Goal: Task Accomplishment & Management: Manage account settings

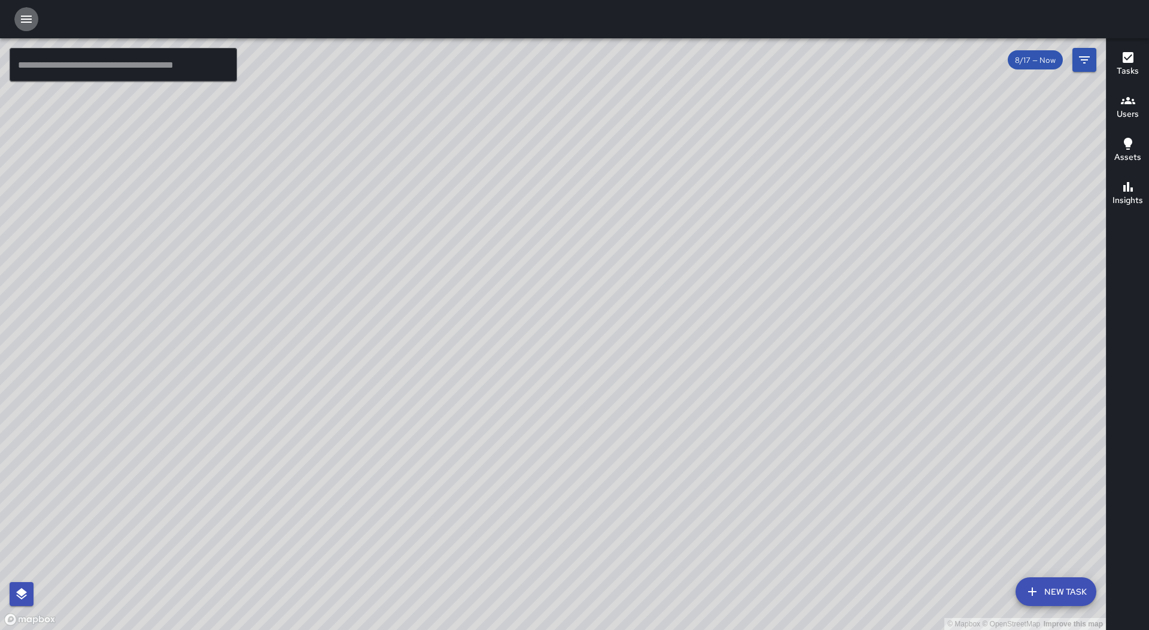
click at [24, 10] on button "button" at bounding box center [26, 19] width 24 height 24
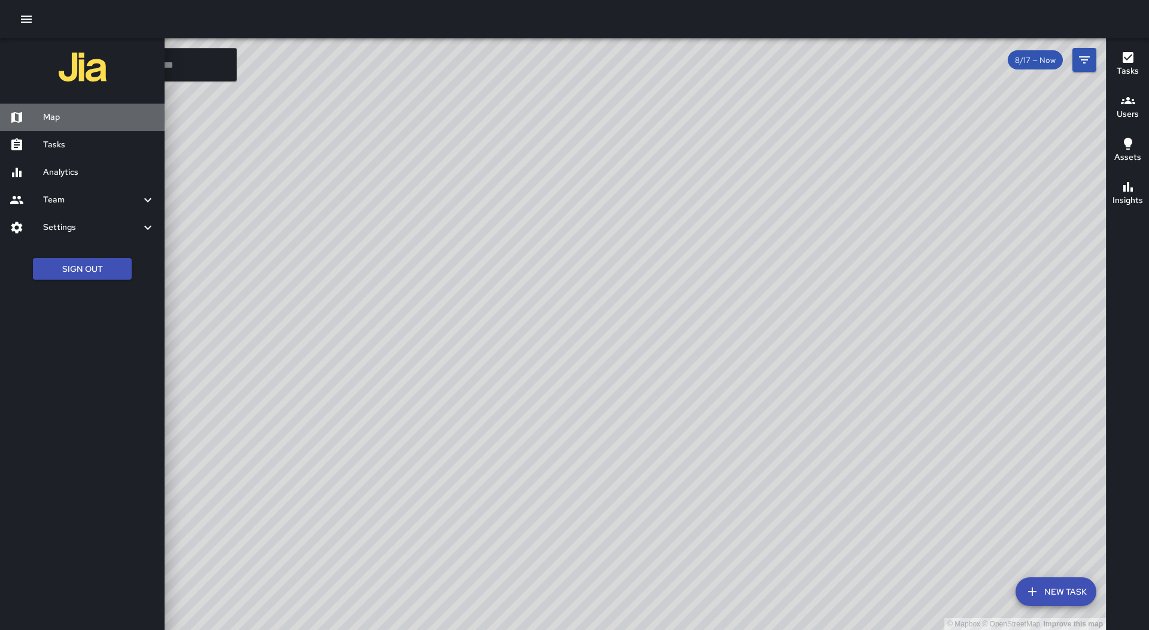
click at [111, 131] on ul "Map Tasks Analytics Team Leaderboard Settings Divisions and Categories Users In…" at bounding box center [82, 172] width 165 height 147
click at [116, 136] on link "Tasks" at bounding box center [82, 145] width 165 height 28
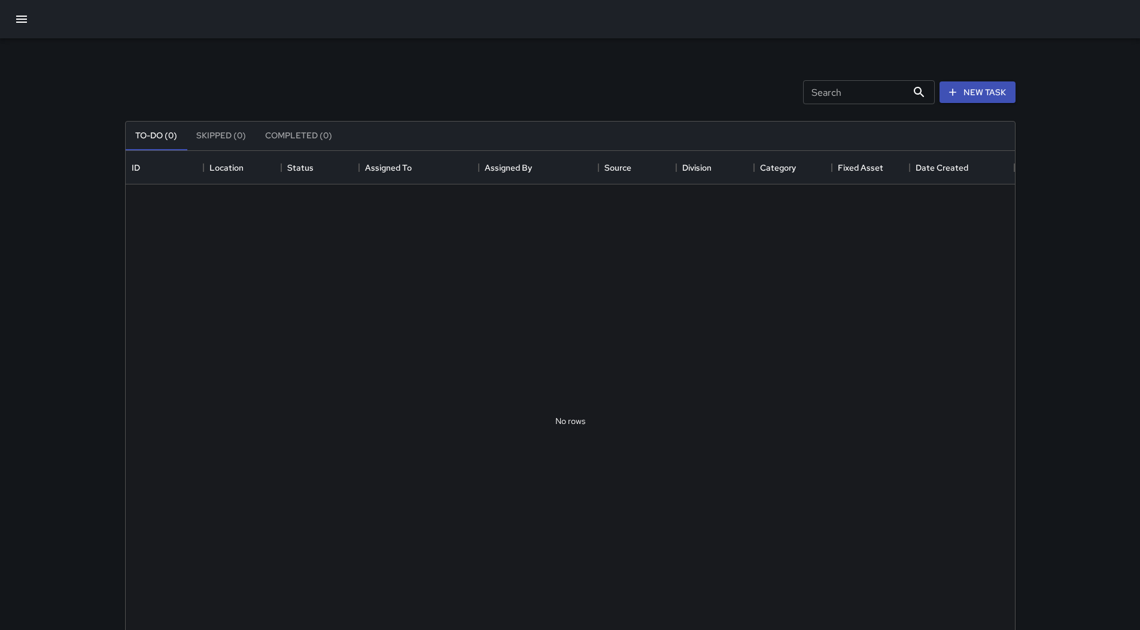
scroll to position [498, 881]
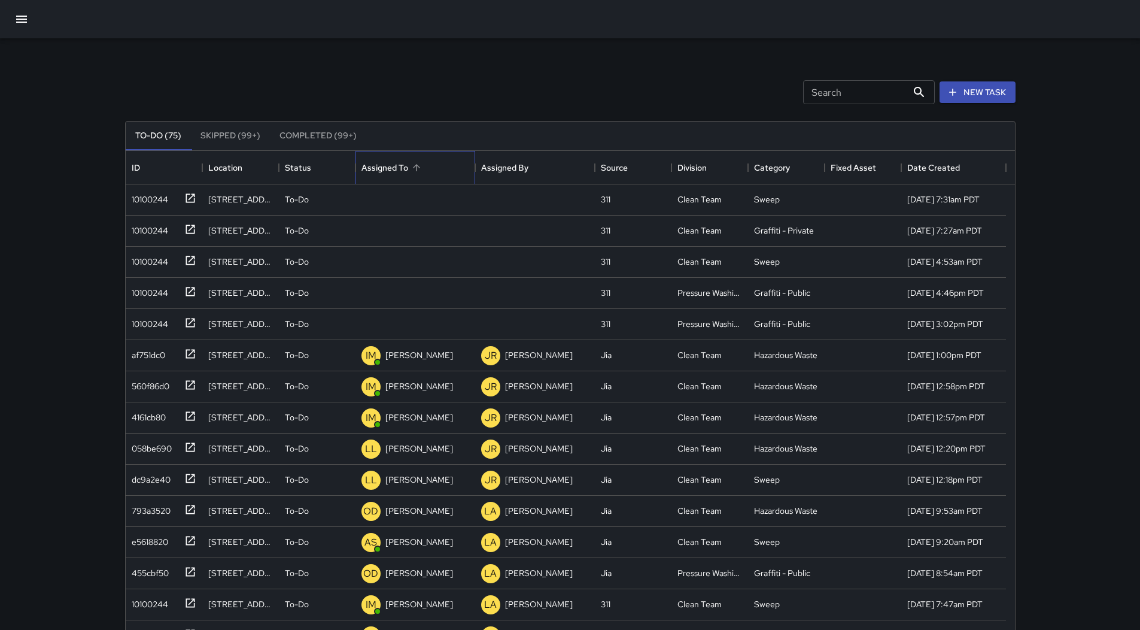
click at [437, 164] on div "Assigned To" at bounding box center [416, 168] width 108 height 34
click at [172, 356] on div "058be690" at bounding box center [161, 353] width 69 height 20
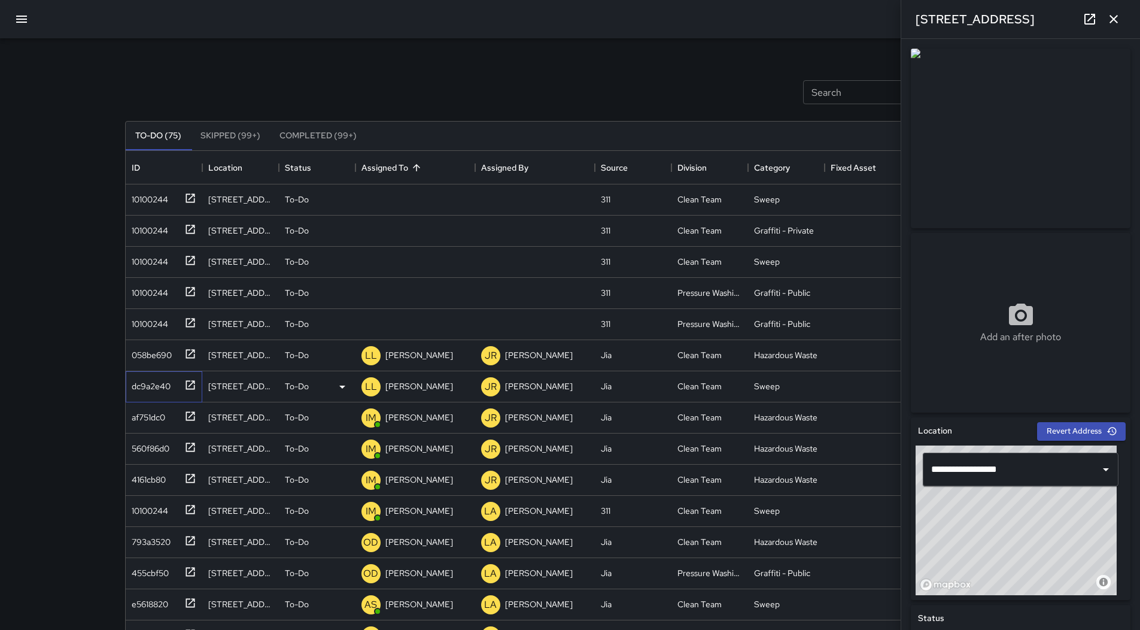
click at [154, 383] on div "dc9a2e40" at bounding box center [149, 383] width 44 height 17
click at [409, 353] on p "[PERSON_NAME]" at bounding box center [420, 355] width 68 height 12
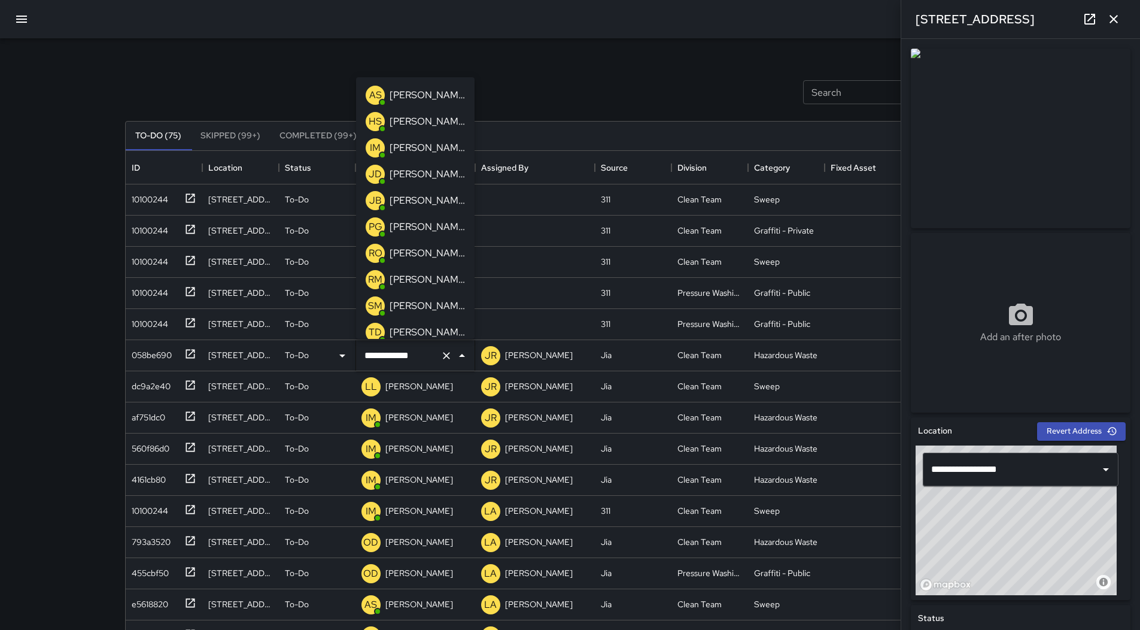
scroll to position [507, 0]
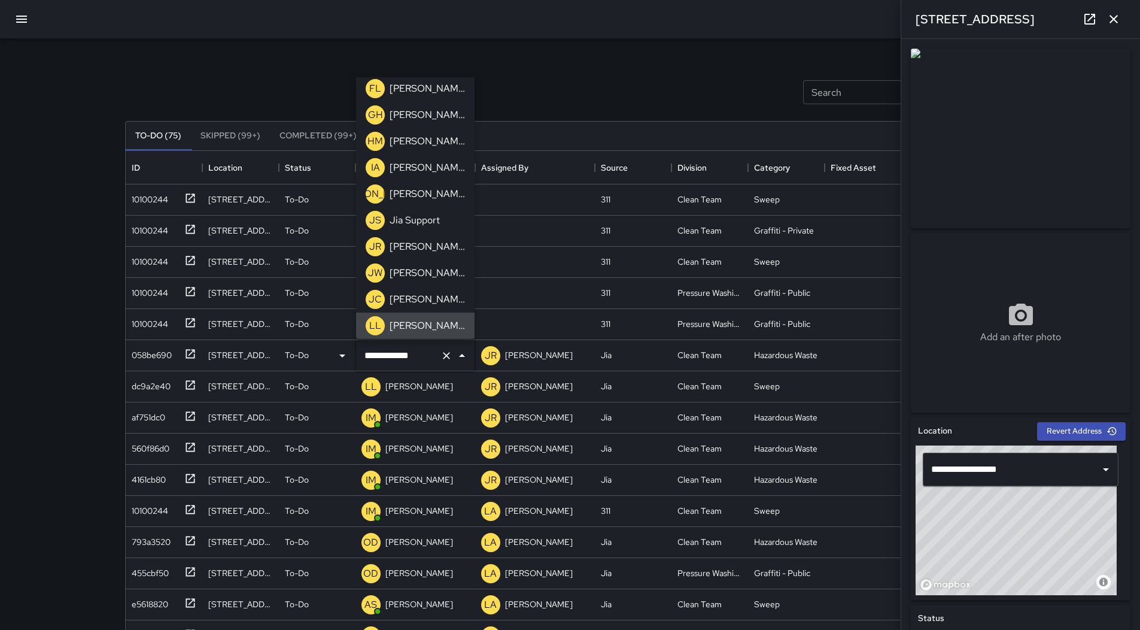
click at [52, 314] on div "**********" at bounding box center [570, 353] width 1140 height 707
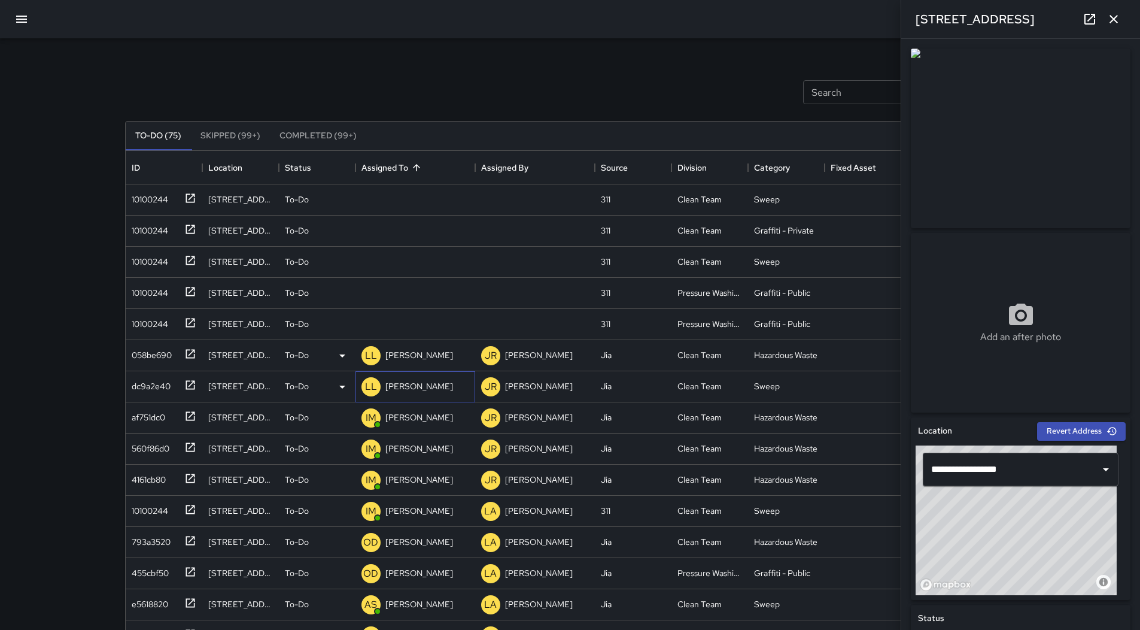
click at [426, 378] on div "[PERSON_NAME]" at bounding box center [419, 386] width 72 height 17
click at [9, 357] on div "**********" at bounding box center [570, 353] width 1140 height 707
click at [139, 380] on div "dc9a2e40" at bounding box center [149, 383] width 44 height 17
click at [156, 353] on div "058be690" at bounding box center [149, 352] width 45 height 17
click at [410, 356] on p "[PERSON_NAME]" at bounding box center [420, 355] width 68 height 12
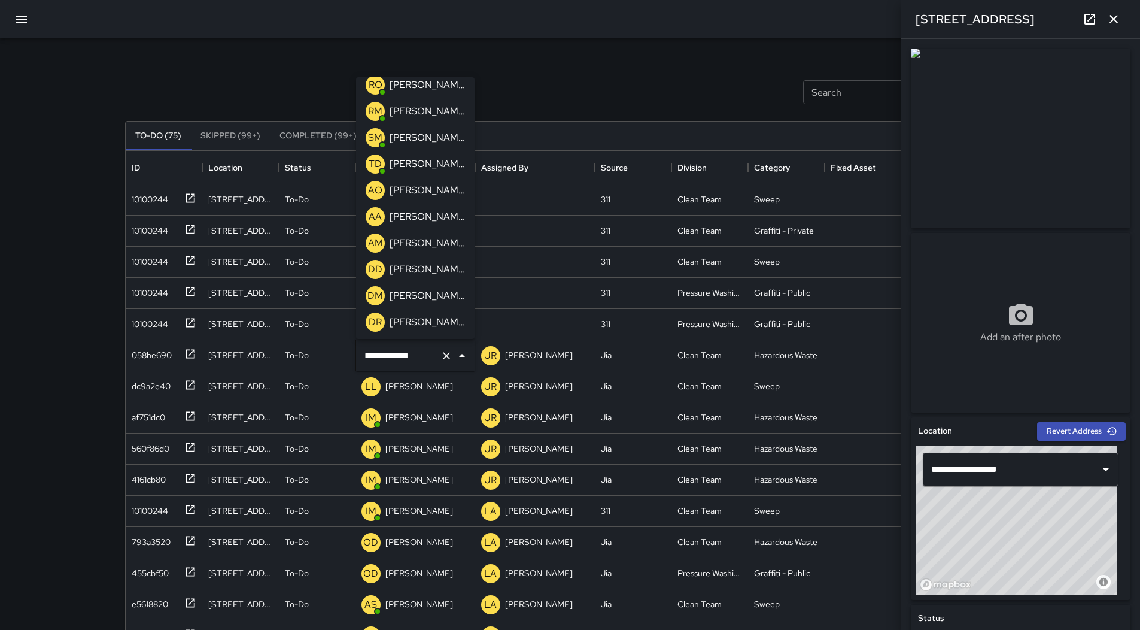
scroll to position [0, 0]
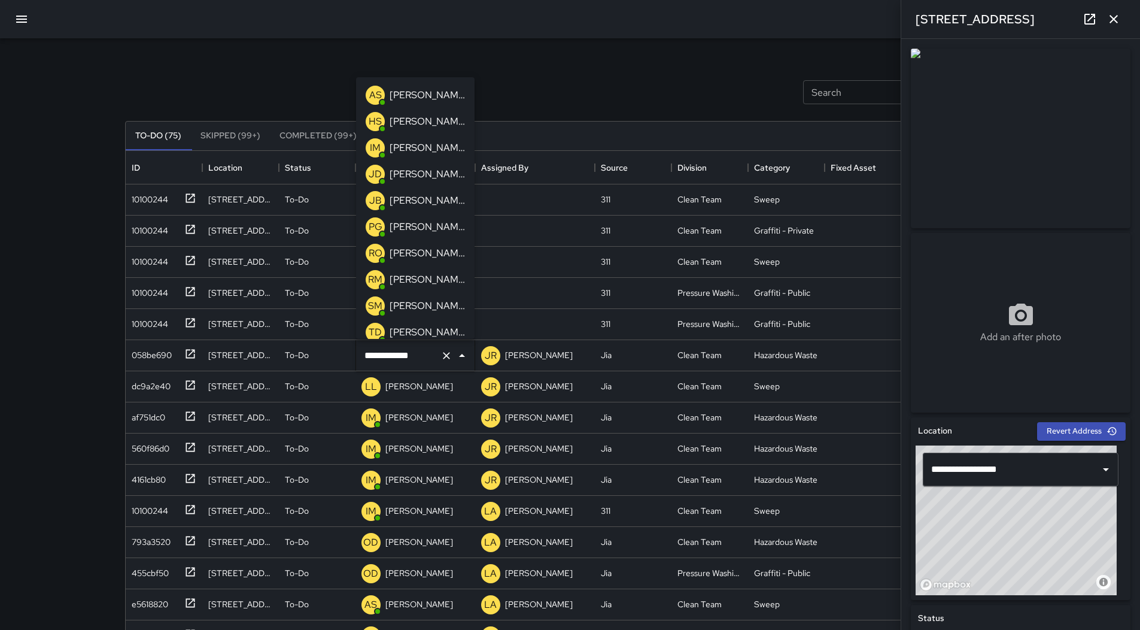
click at [421, 147] on p "[PERSON_NAME]" at bounding box center [427, 148] width 75 height 14
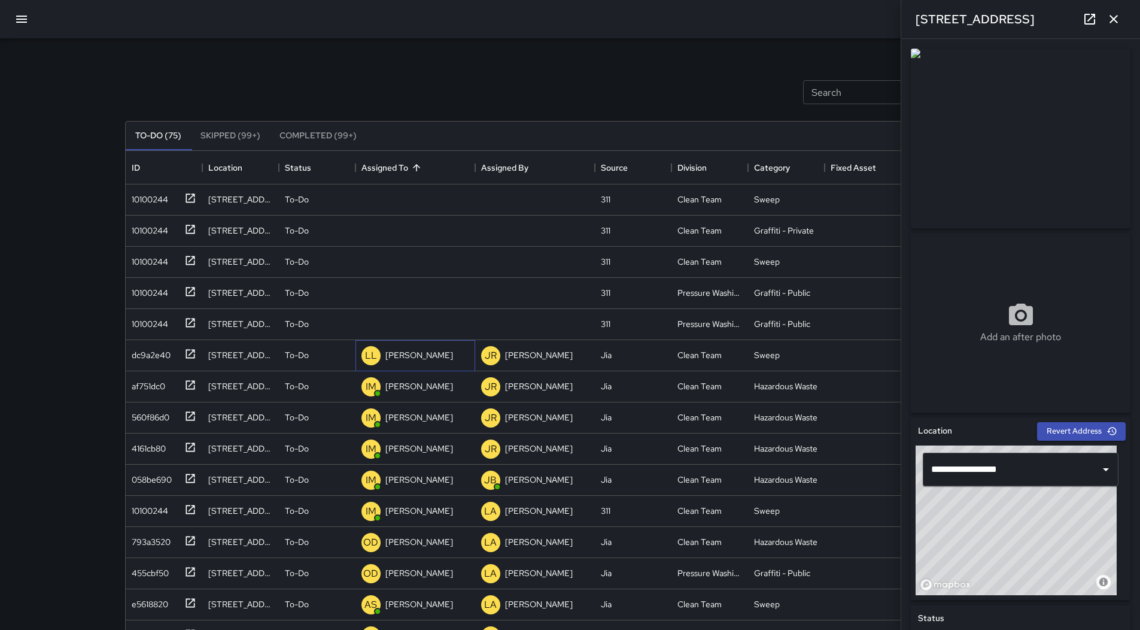
click at [413, 347] on div "[PERSON_NAME]" at bounding box center [419, 355] width 72 height 17
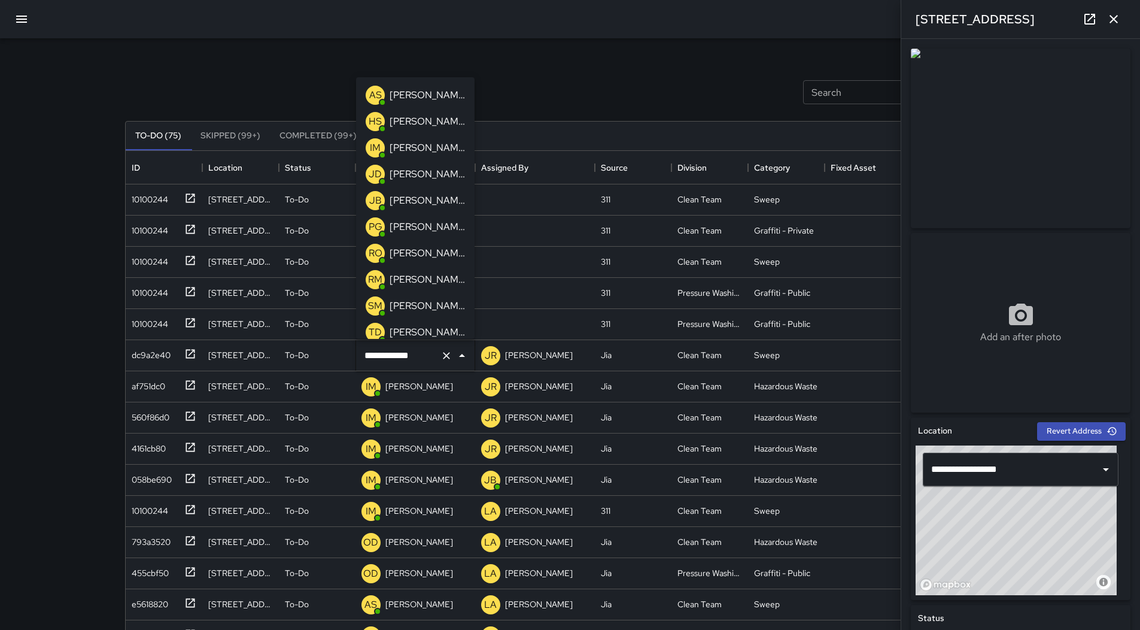
click at [424, 144] on p "[PERSON_NAME]" at bounding box center [427, 148] width 75 height 14
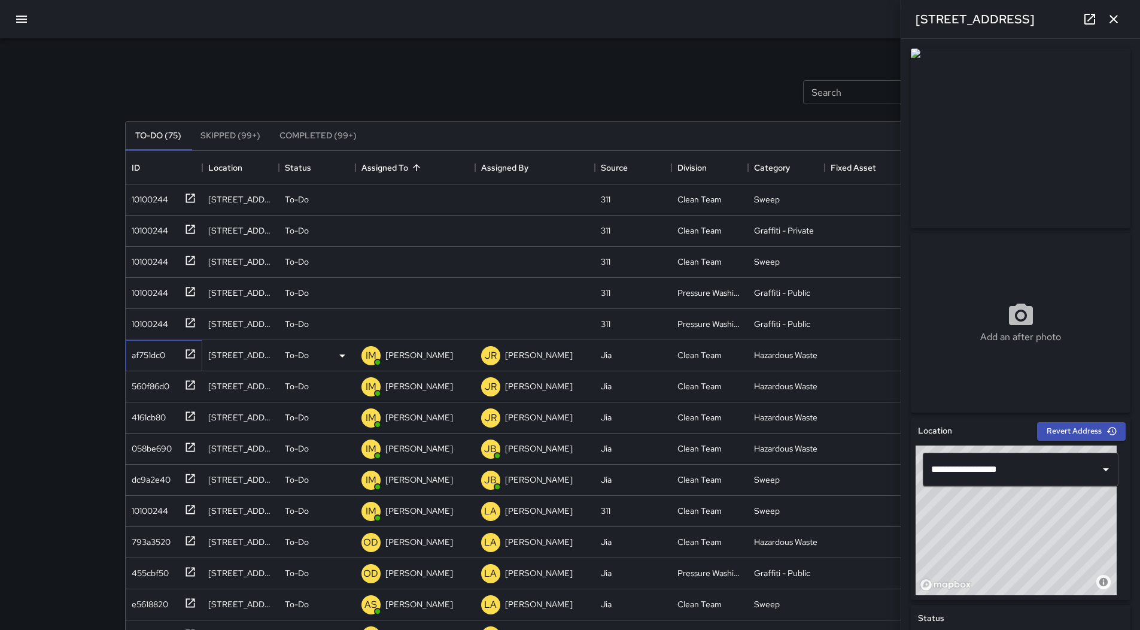
click at [150, 359] on div "af751dc0" at bounding box center [146, 352] width 38 height 17
click at [411, 353] on p "[PERSON_NAME]" at bounding box center [420, 355] width 68 height 12
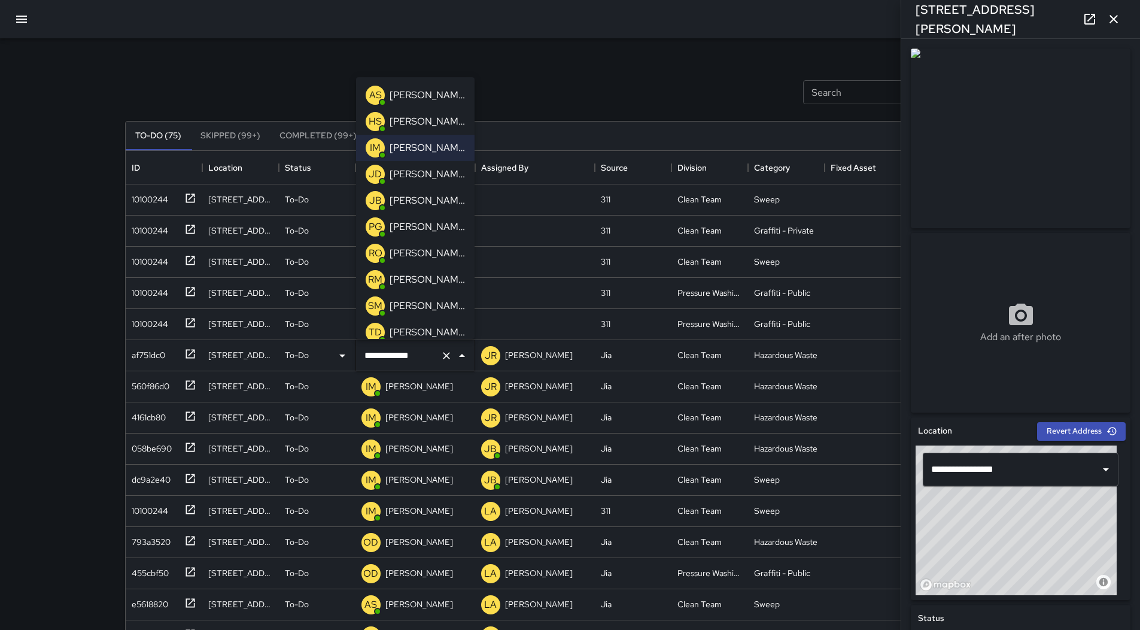
click at [435, 256] on p "[PERSON_NAME]" at bounding box center [427, 253] width 75 height 14
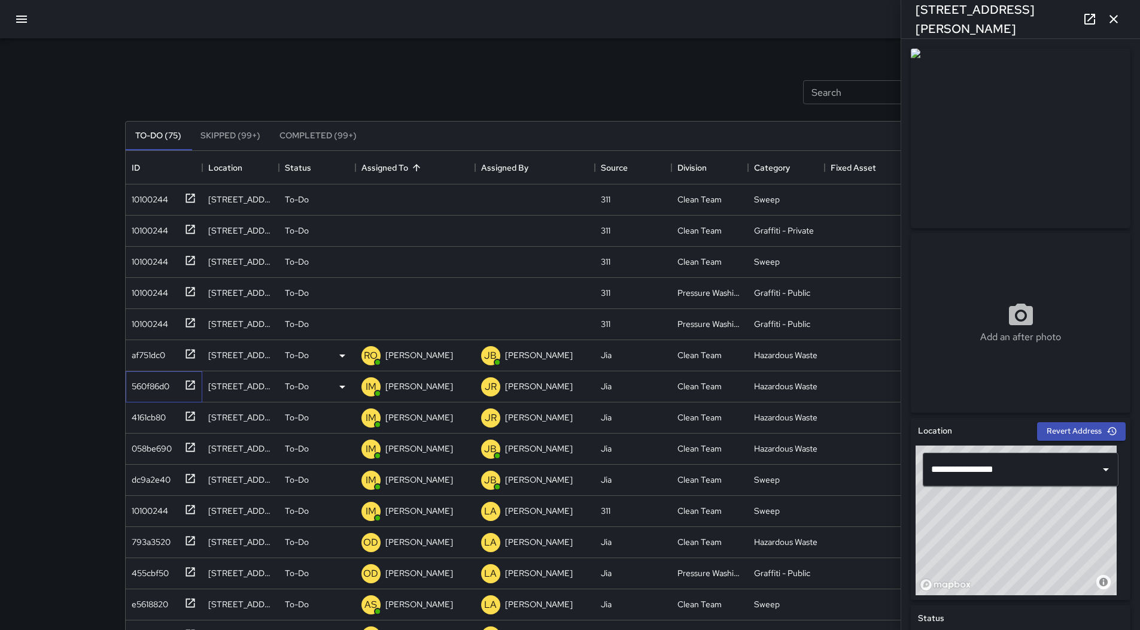
click at [162, 393] on div "560f86d0" at bounding box center [161, 384] width 69 height 20
click at [408, 390] on p "[PERSON_NAME]" at bounding box center [420, 386] width 68 height 12
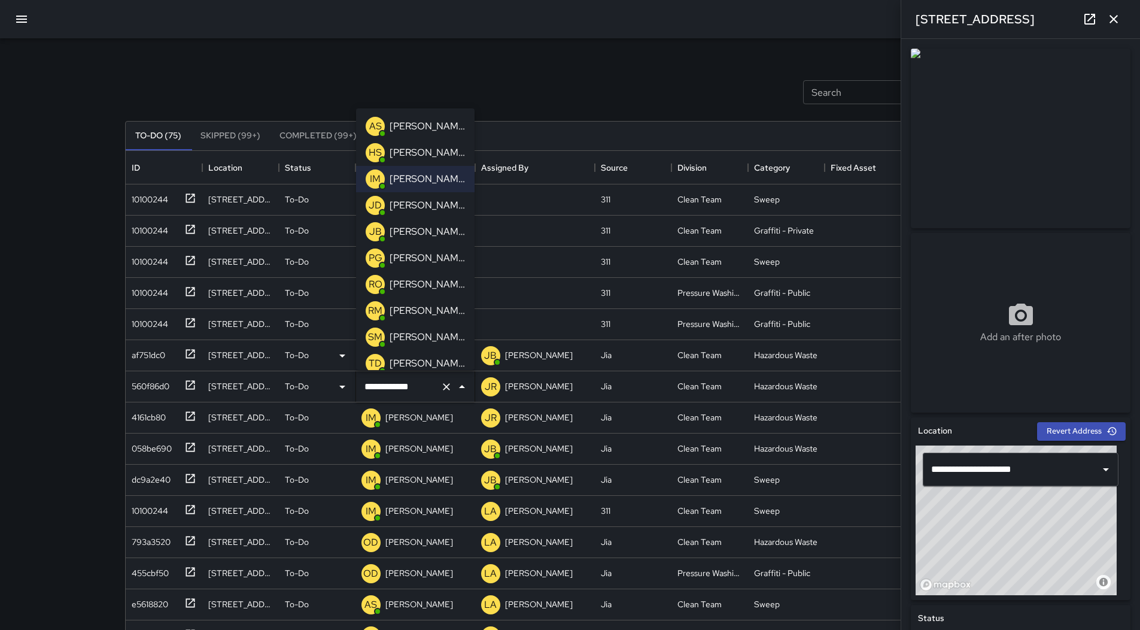
click at [418, 280] on p "[PERSON_NAME]" at bounding box center [427, 284] width 75 height 14
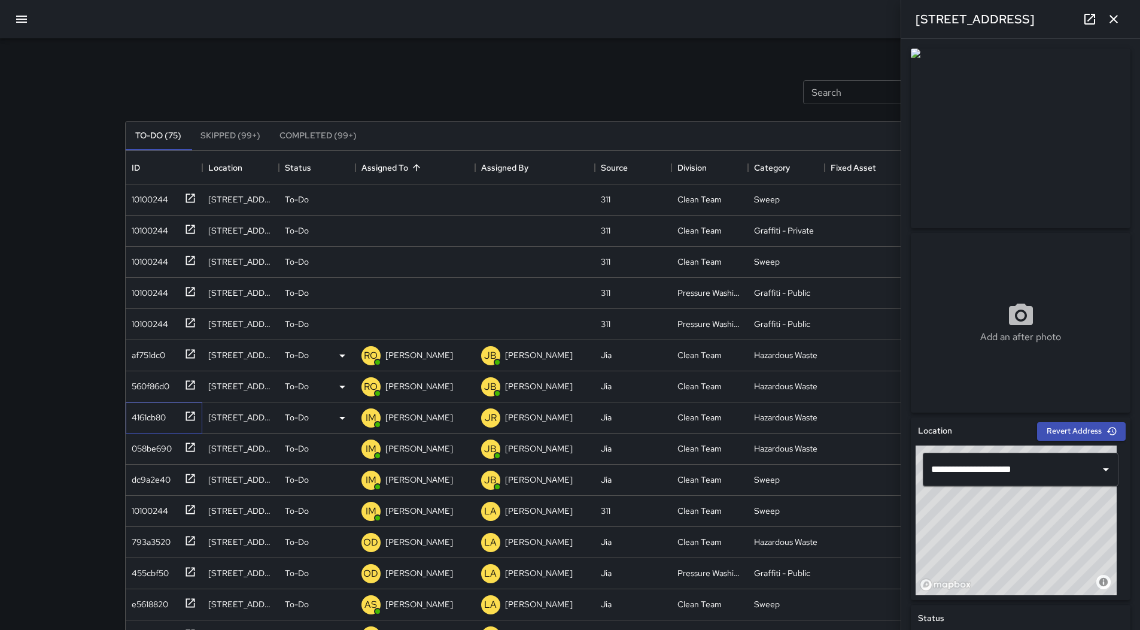
click at [161, 410] on div "4161cb80" at bounding box center [146, 415] width 39 height 17
click at [412, 417] on p "[PERSON_NAME]" at bounding box center [420, 417] width 68 height 12
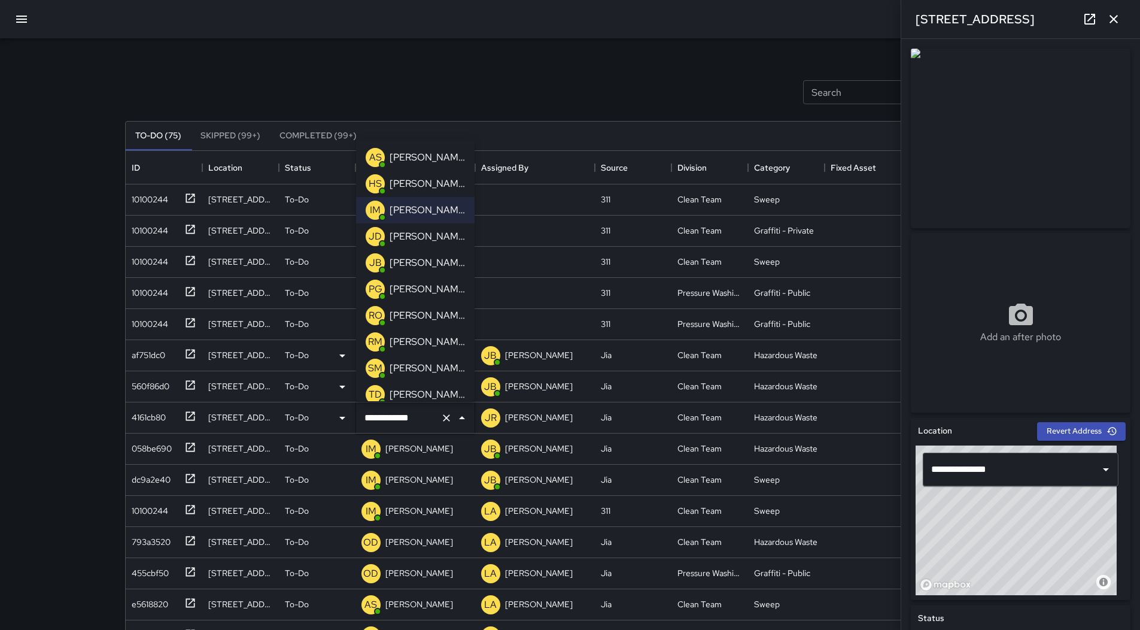
click at [430, 310] on p "[PERSON_NAME]" at bounding box center [427, 315] width 75 height 14
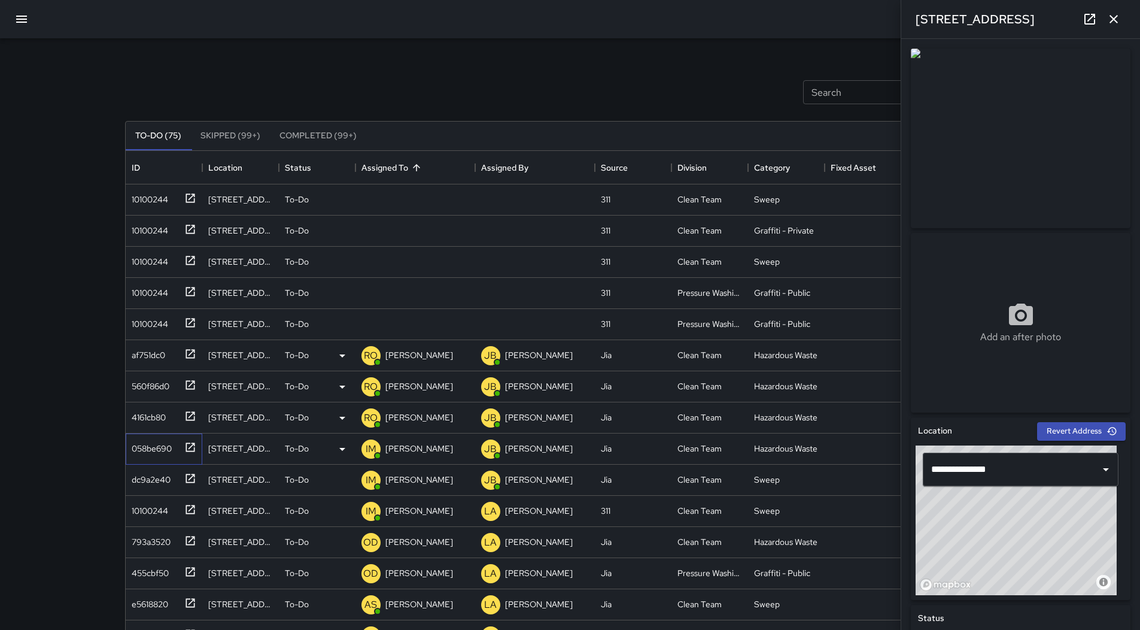
click at [166, 458] on div "058be690" at bounding box center [164, 448] width 77 height 31
click at [165, 479] on div "dc9a2e40" at bounding box center [149, 477] width 44 height 17
type input "**********"
click at [160, 512] on div "10100244" at bounding box center [147, 508] width 41 height 17
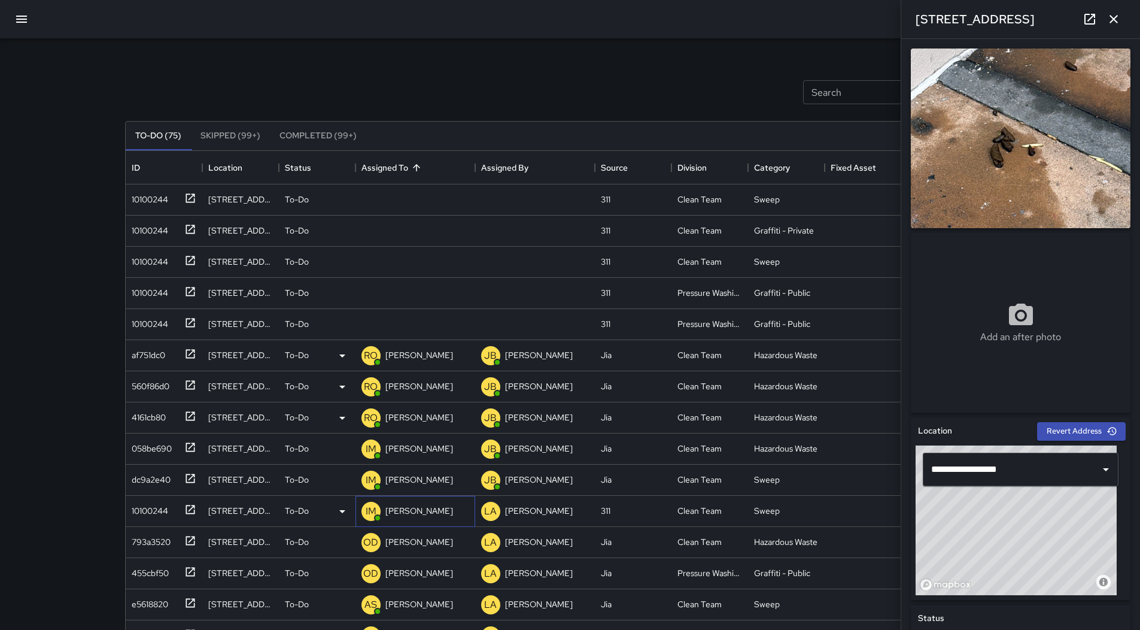
click at [420, 507] on p "[PERSON_NAME]" at bounding box center [420, 511] width 68 height 12
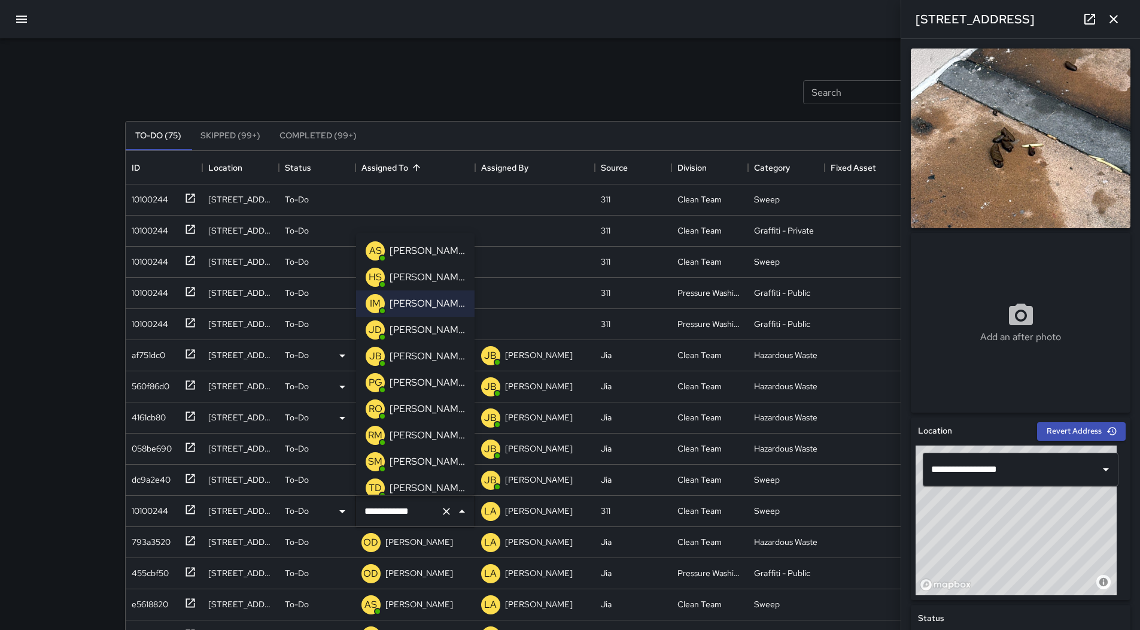
click at [429, 430] on p "[PERSON_NAME]" at bounding box center [427, 435] width 75 height 14
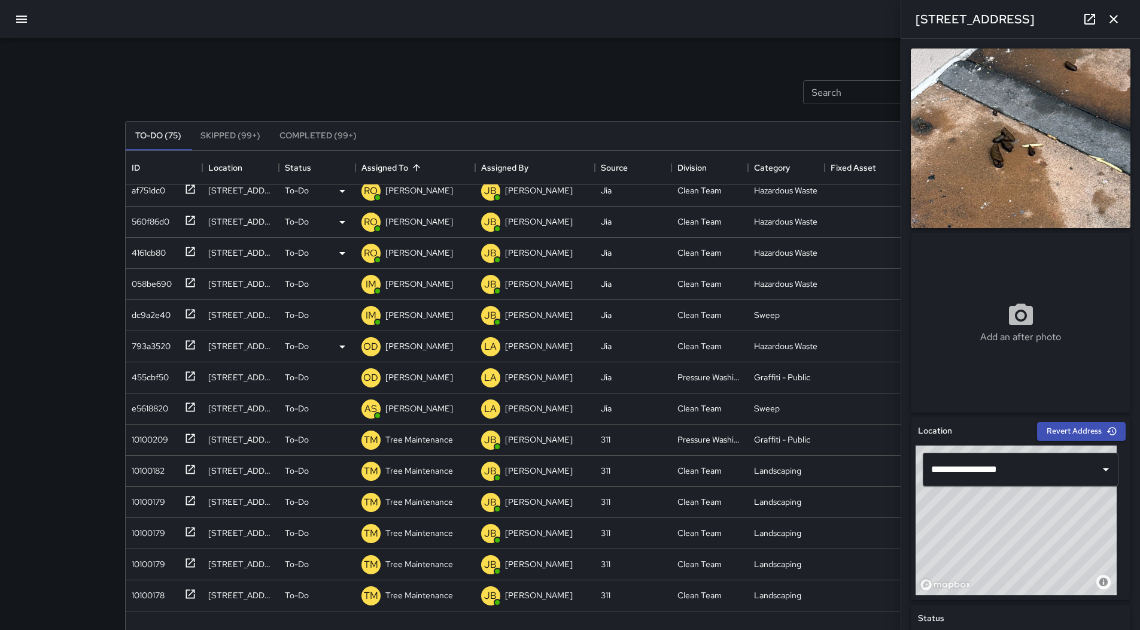
scroll to position [239, 0]
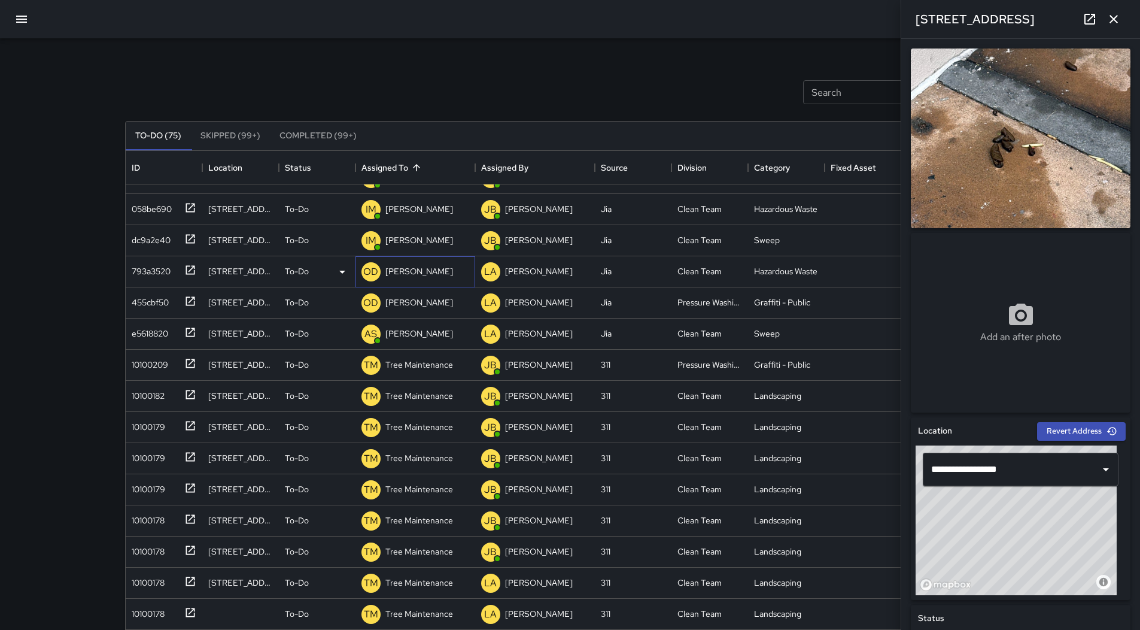
click at [418, 270] on p "[PERSON_NAME]" at bounding box center [420, 271] width 68 height 12
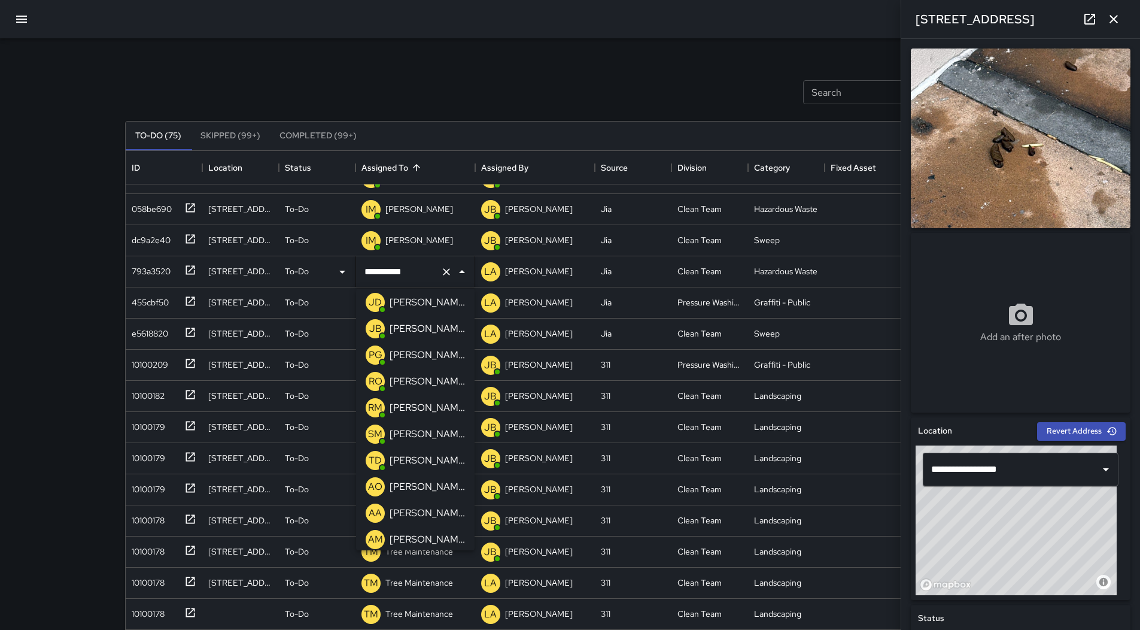
scroll to position [0, 0]
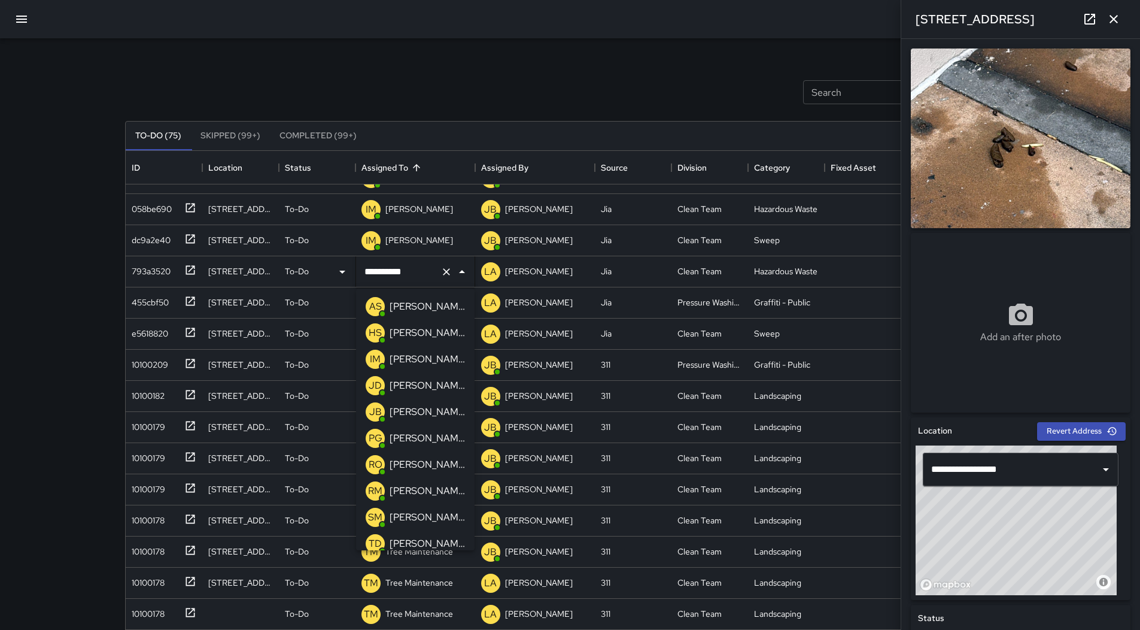
click at [423, 394] on div "[PERSON_NAME]" at bounding box center [427, 385] width 80 height 19
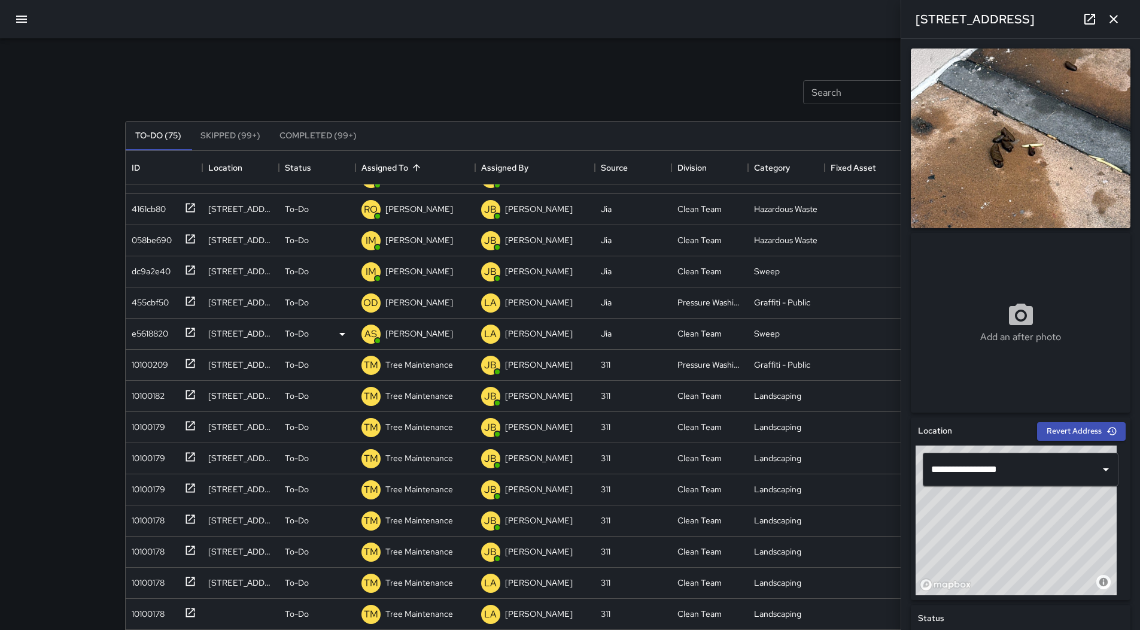
scroll to position [208, 0]
drag, startPoint x: 163, startPoint y: 336, endPoint x: 242, endPoint y: 349, distance: 80.0
click at [163, 335] on div "455cbf50" at bounding box center [148, 331] width 42 height 17
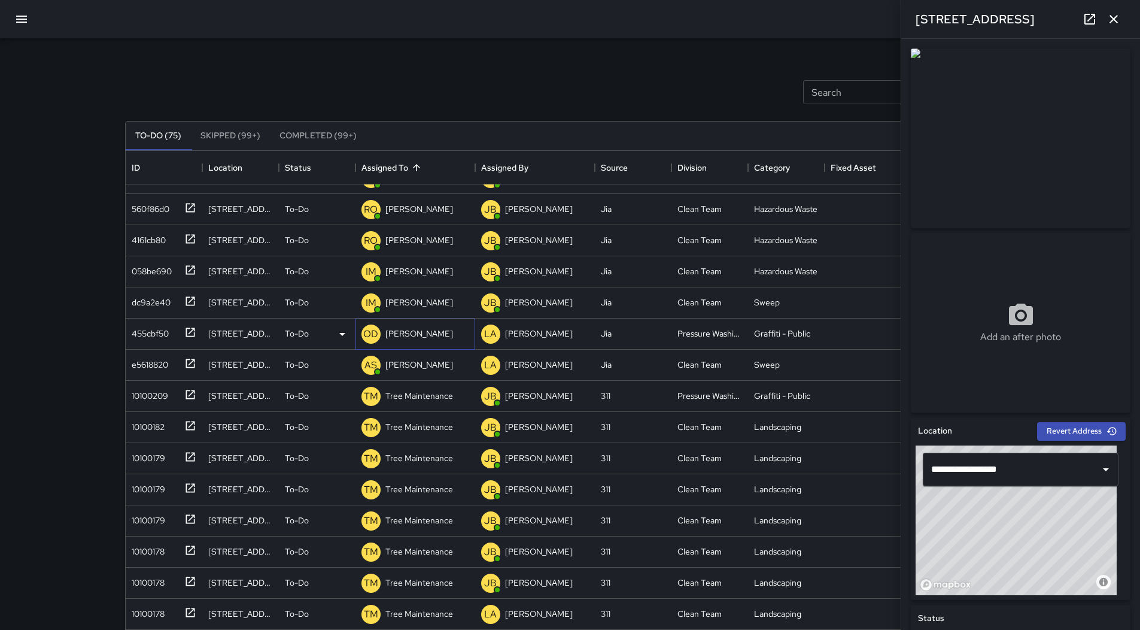
click at [438, 331] on div "OD [PERSON_NAME]" at bounding box center [416, 333] width 120 height 31
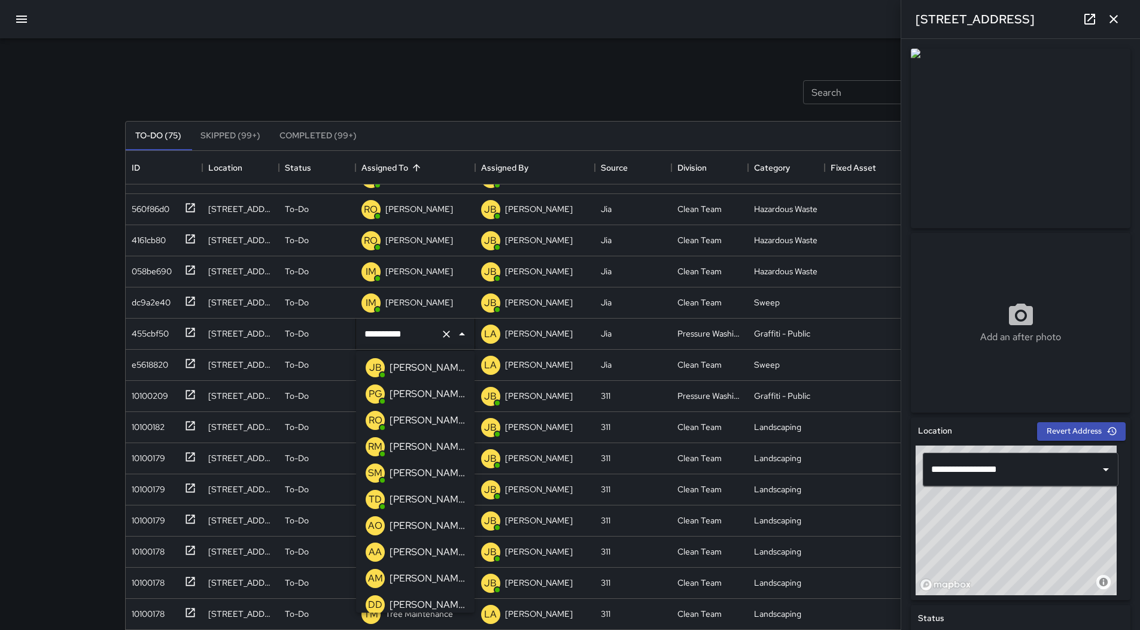
scroll to position [93, 0]
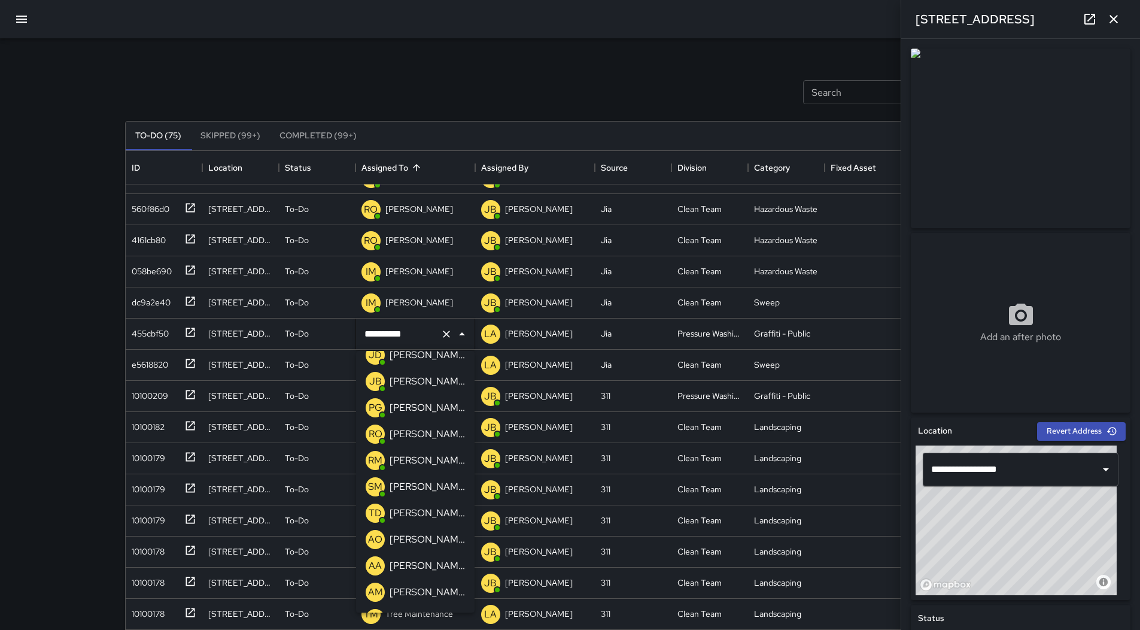
click at [417, 359] on p "[PERSON_NAME]" at bounding box center [427, 355] width 75 height 14
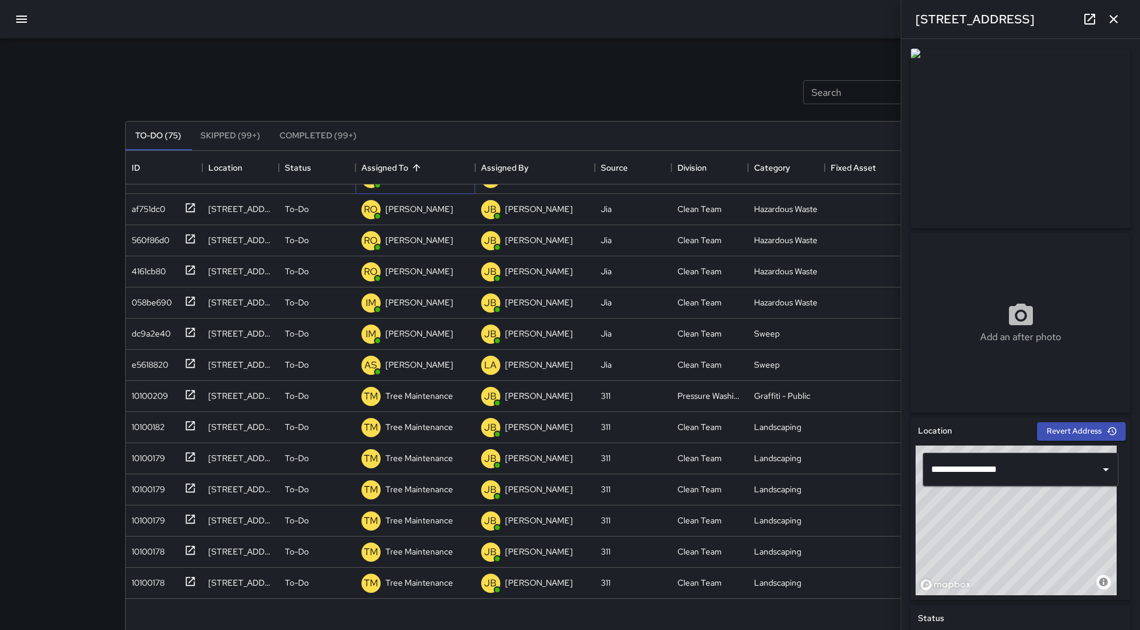
scroll to position [53, 0]
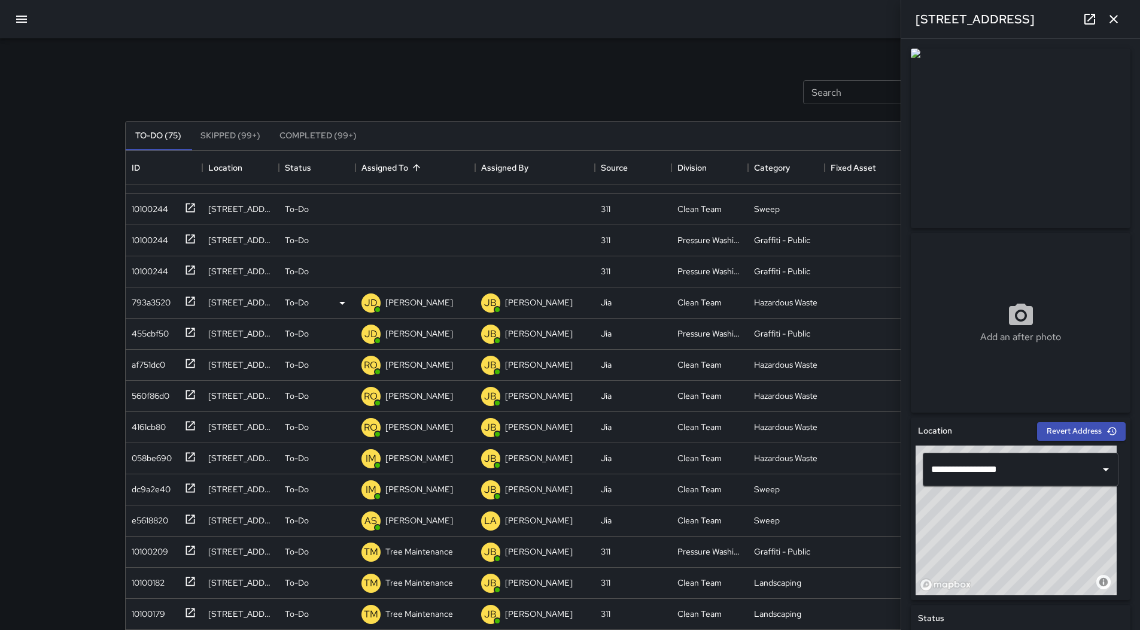
click at [10, 15] on button "button" at bounding box center [21, 19] width 29 height 29
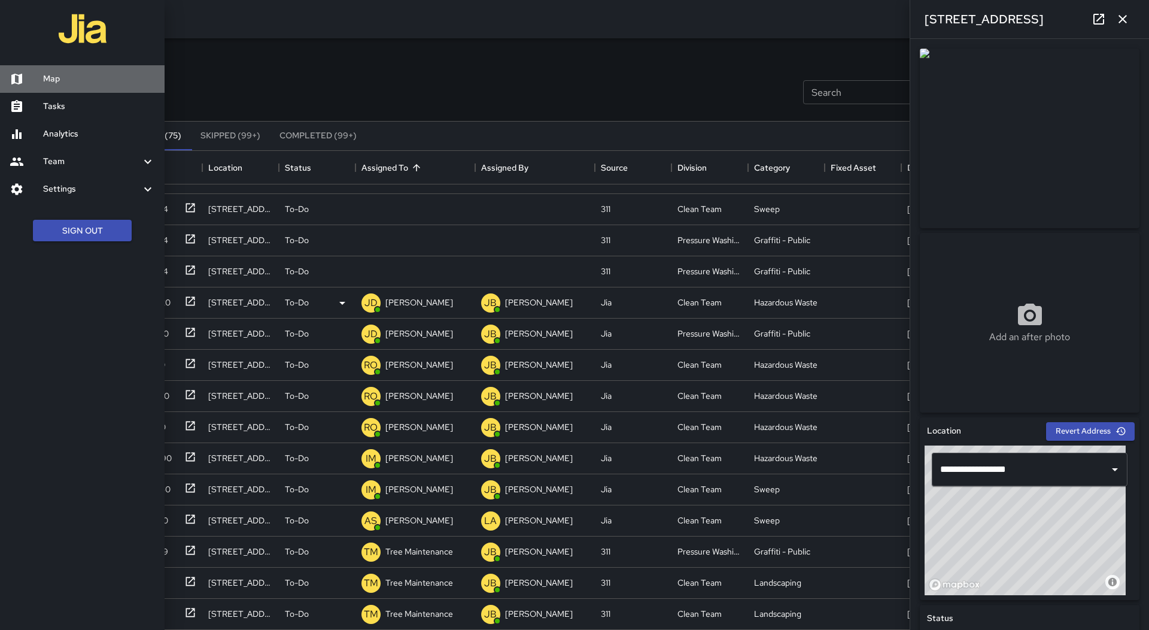
click at [91, 83] on h6 "Map" at bounding box center [99, 78] width 112 height 13
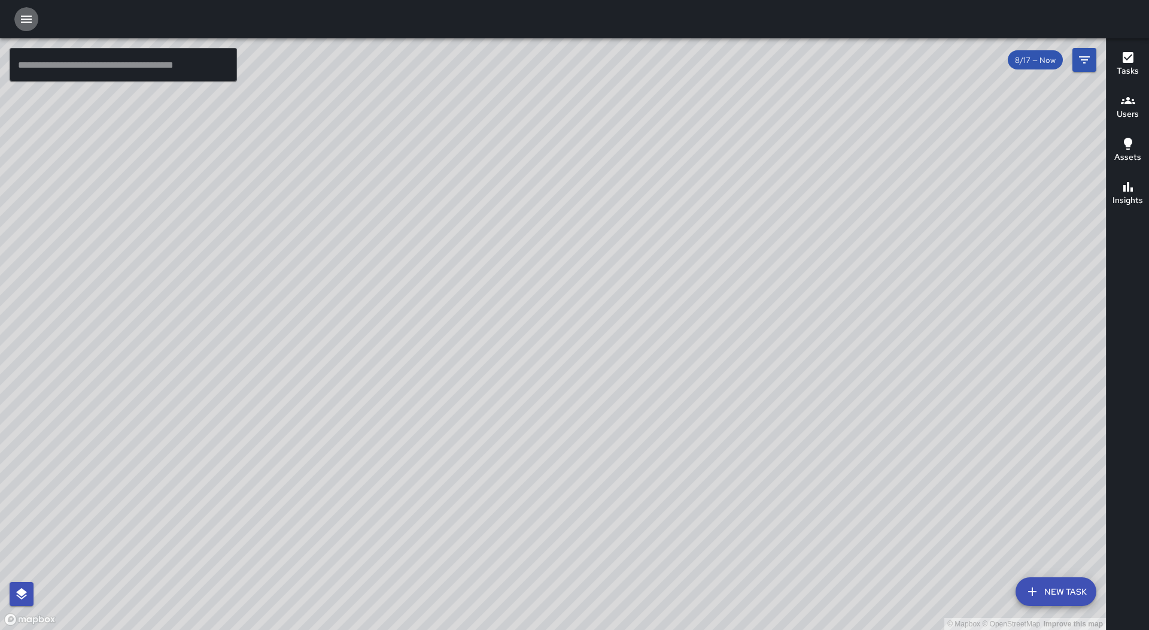
click at [25, 11] on button "button" at bounding box center [26, 19] width 24 height 24
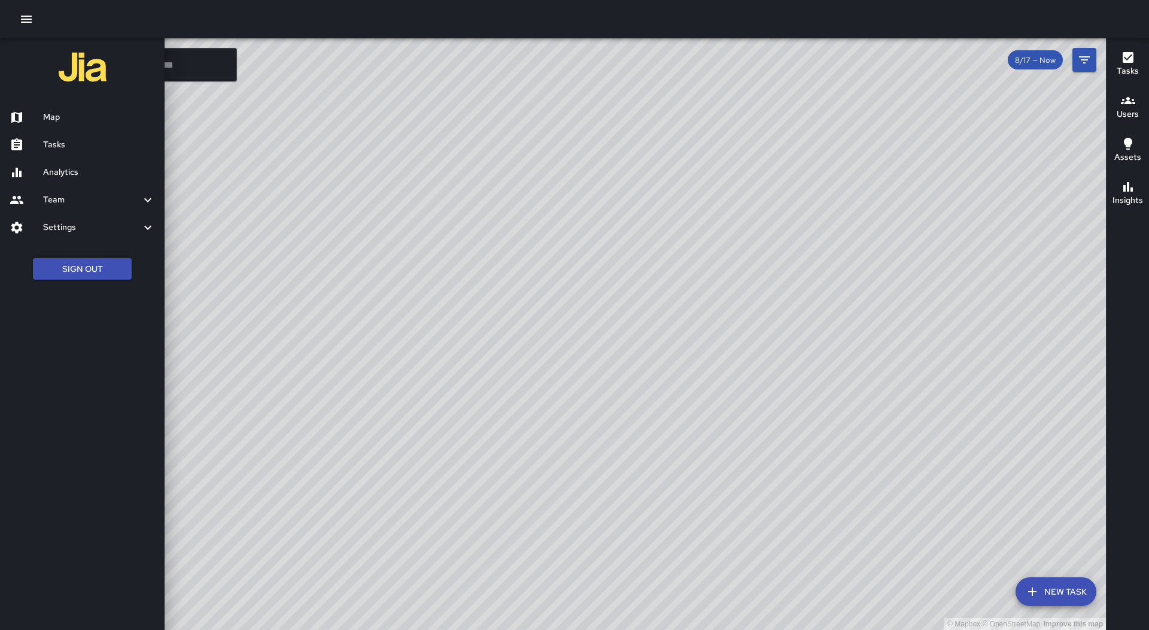
click at [65, 137] on link "Tasks" at bounding box center [82, 145] width 165 height 28
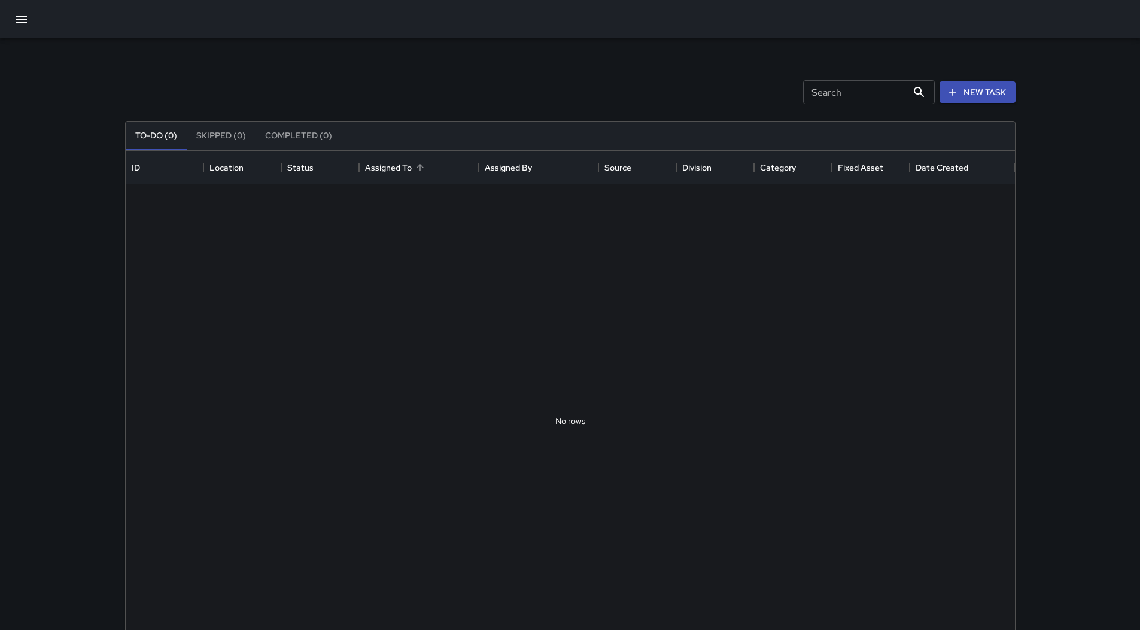
scroll to position [498, 881]
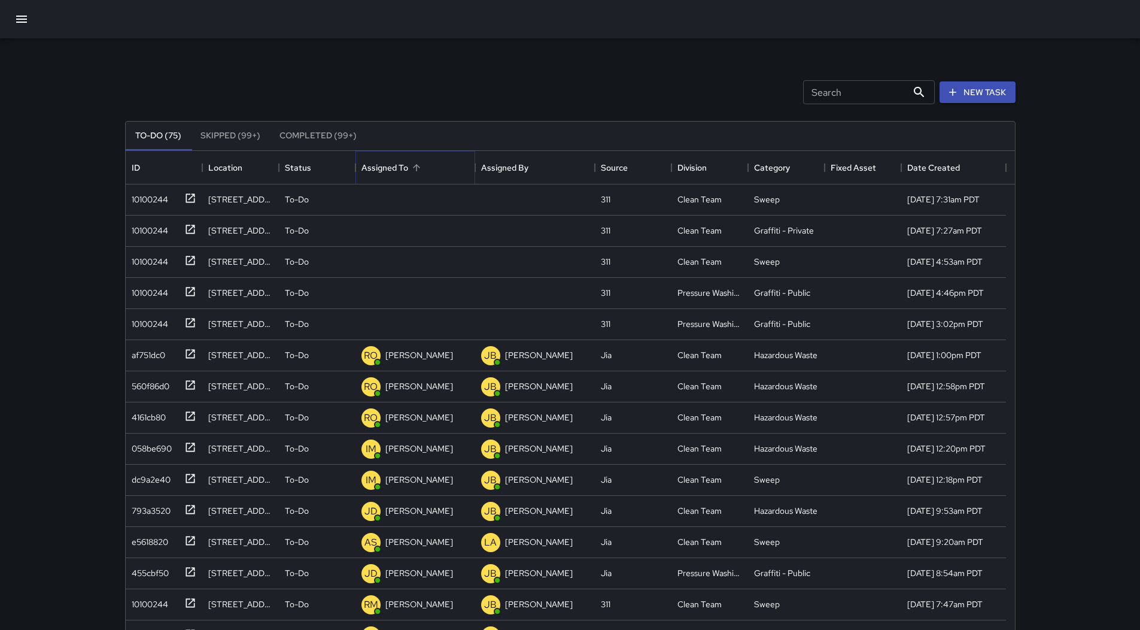
click at [424, 166] on button "Sort" at bounding box center [416, 167] width 17 height 17
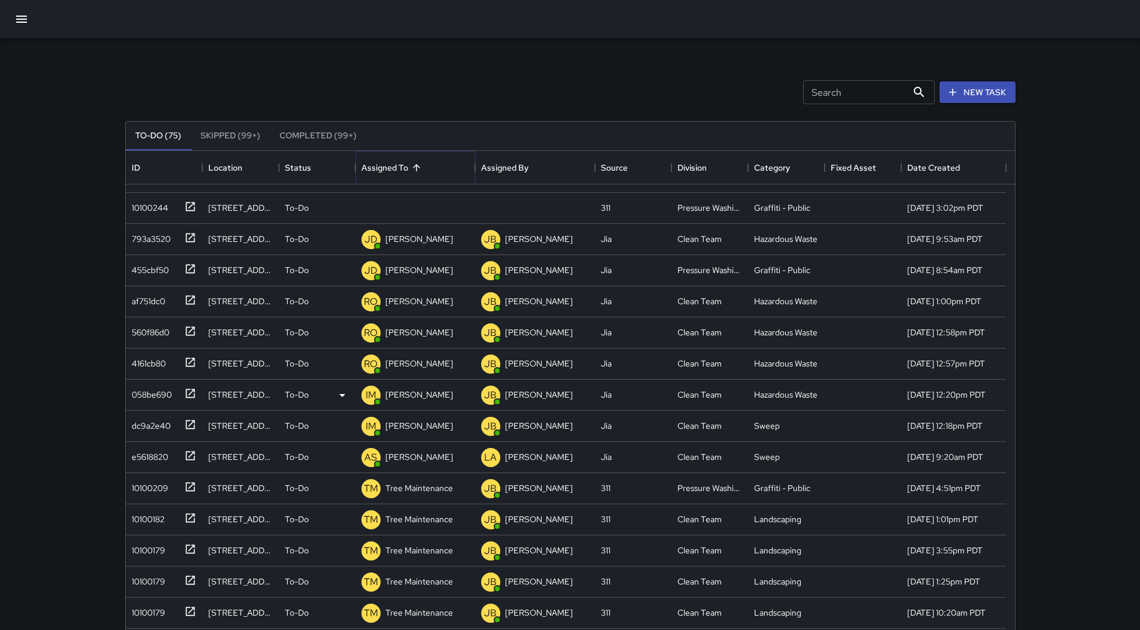
scroll to position [180, 0]
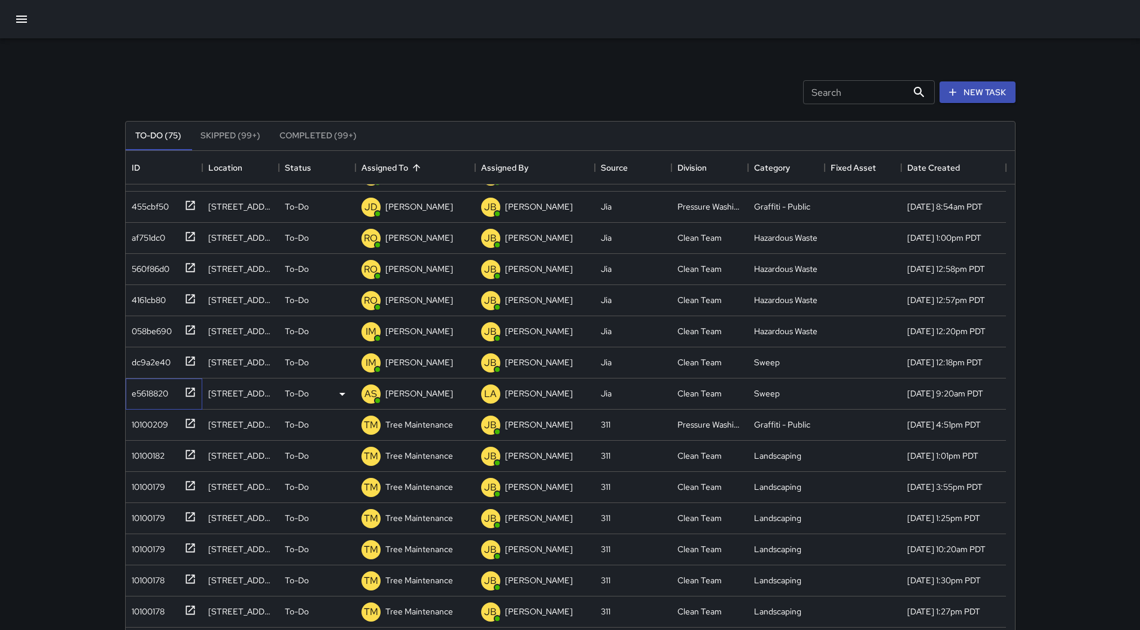
click at [164, 392] on div "e5618820" at bounding box center [147, 391] width 41 height 17
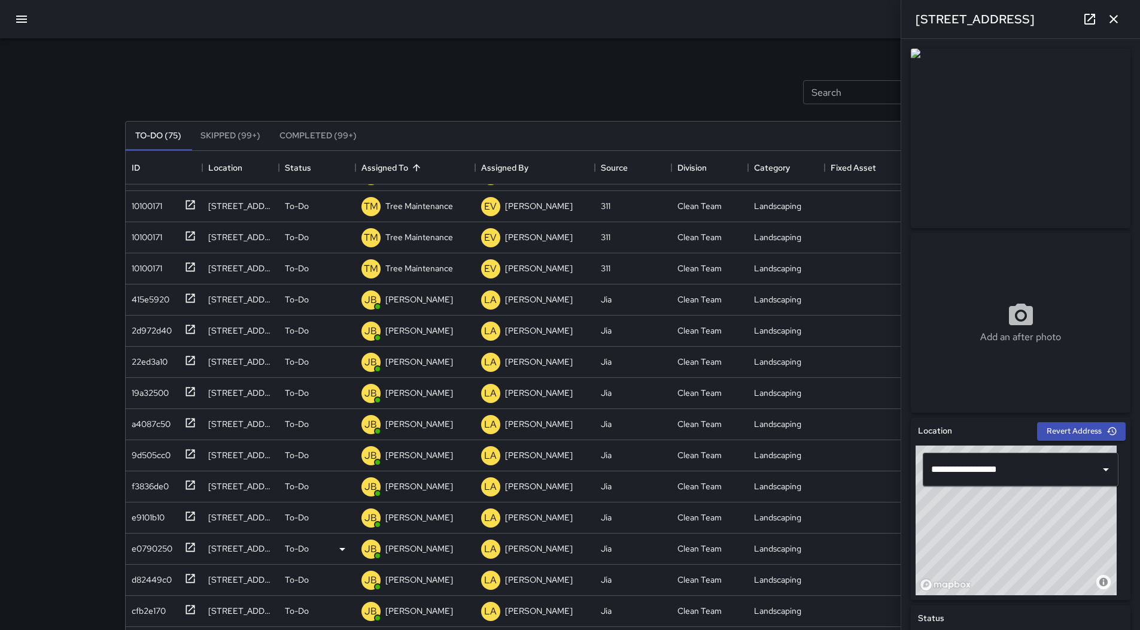
scroll to position [77, 0]
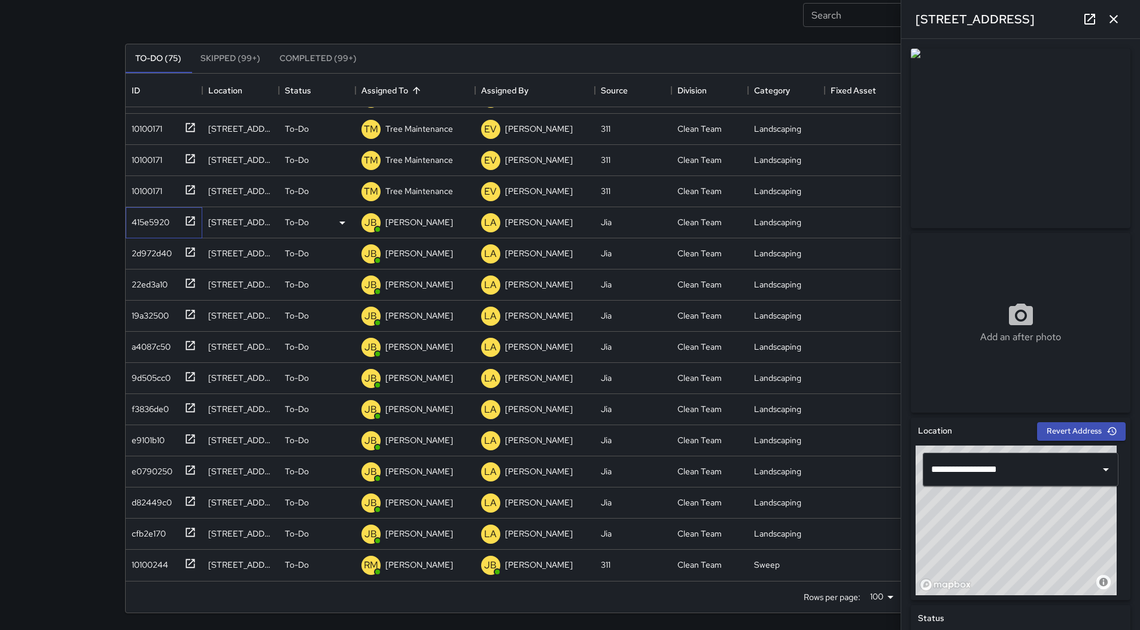
click at [153, 219] on div "415e5920" at bounding box center [148, 219] width 43 height 17
click at [153, 260] on div "2d972d40" at bounding box center [161, 251] width 69 height 20
click at [153, 283] on div "22ed3a10" at bounding box center [147, 282] width 41 height 17
click at [154, 306] on div "19a32500" at bounding box center [148, 313] width 42 height 17
click at [151, 349] on div "a4087c50" at bounding box center [149, 344] width 44 height 17
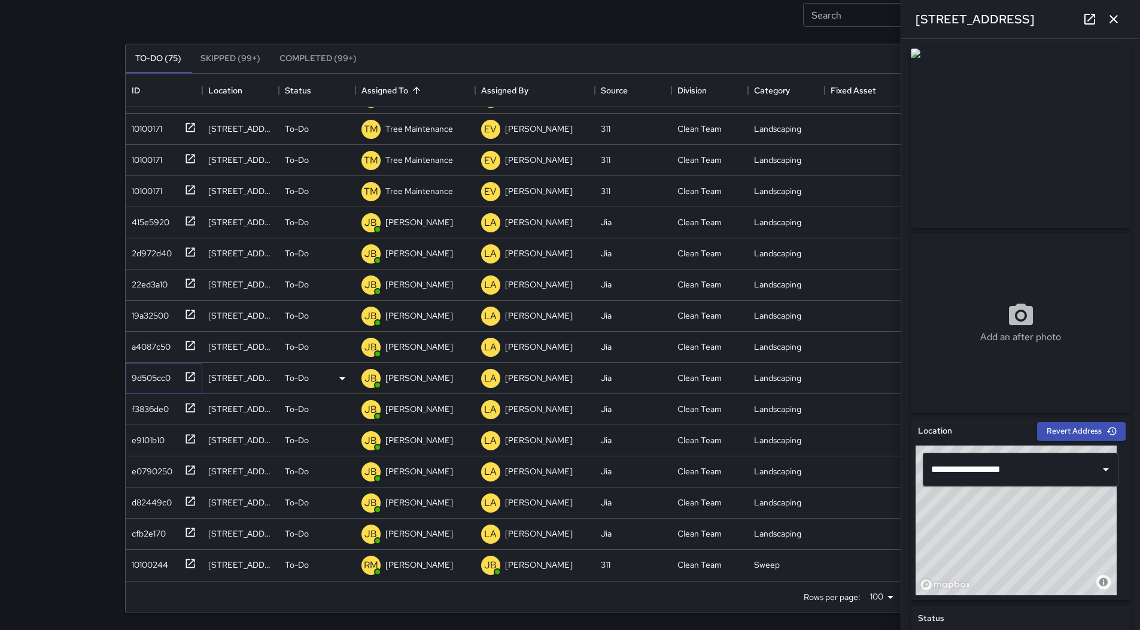
click at [156, 383] on div "9d505cc0" at bounding box center [149, 375] width 44 height 17
click at [158, 406] on div "f3836de0" at bounding box center [148, 406] width 42 height 17
click at [157, 456] on div "e9101b10" at bounding box center [164, 440] width 77 height 31
click at [154, 474] on div "e0790250" at bounding box center [149, 468] width 45 height 17
click at [148, 509] on div "d82449c0" at bounding box center [161, 500] width 69 height 20
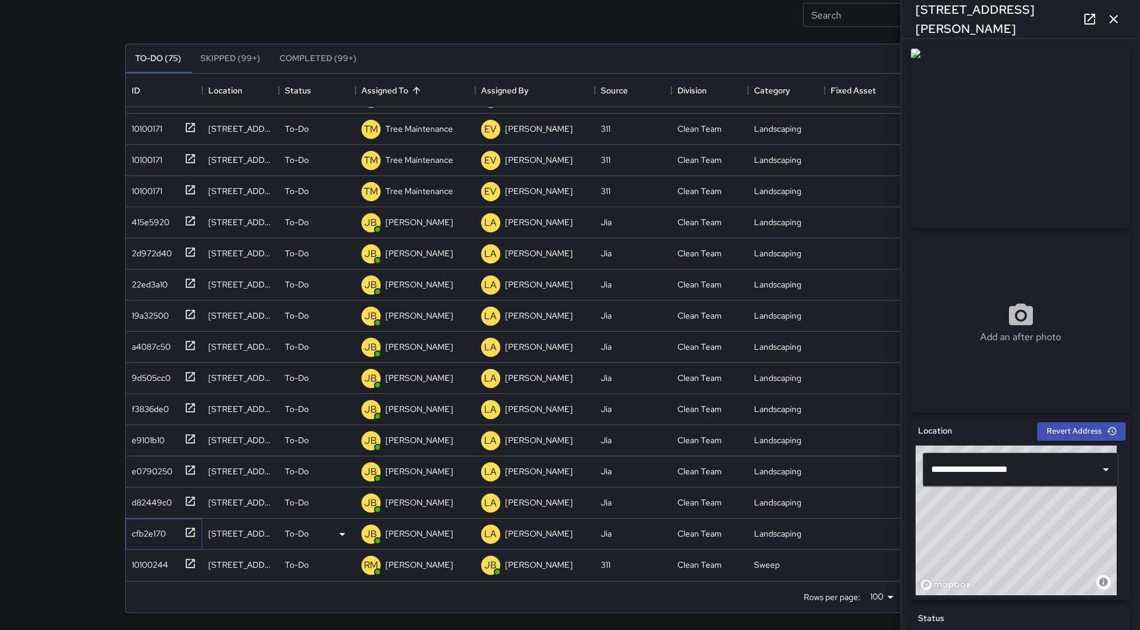
click at [160, 526] on div "cfb2e170" at bounding box center [146, 531] width 39 height 17
click at [155, 560] on div "10100244" at bounding box center [147, 562] width 41 height 17
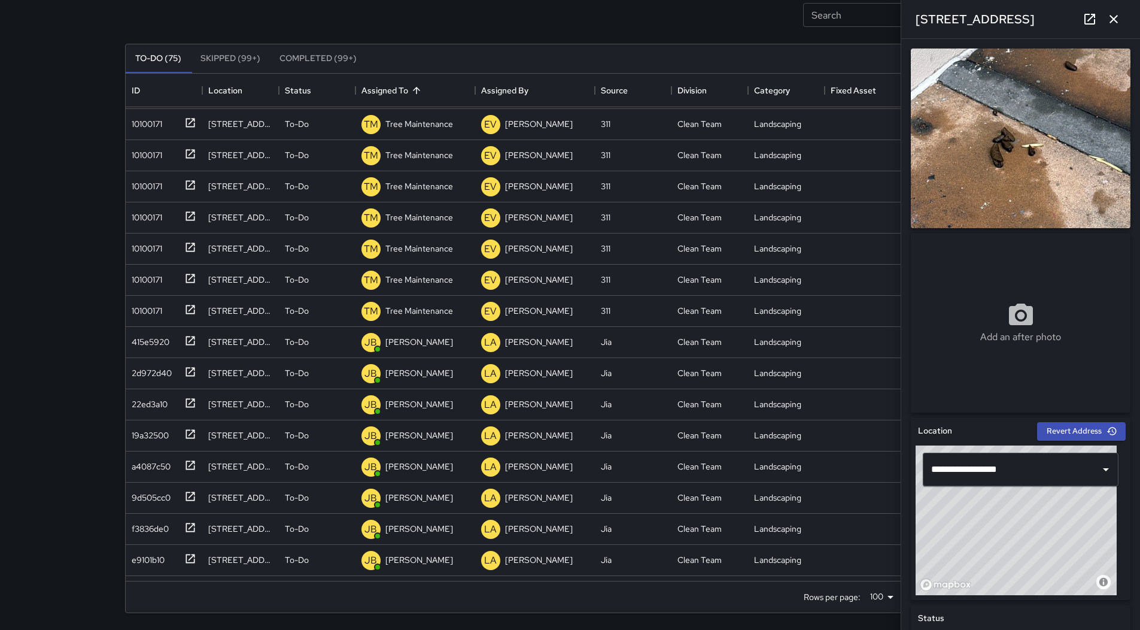
scroll to position [1861, 0]
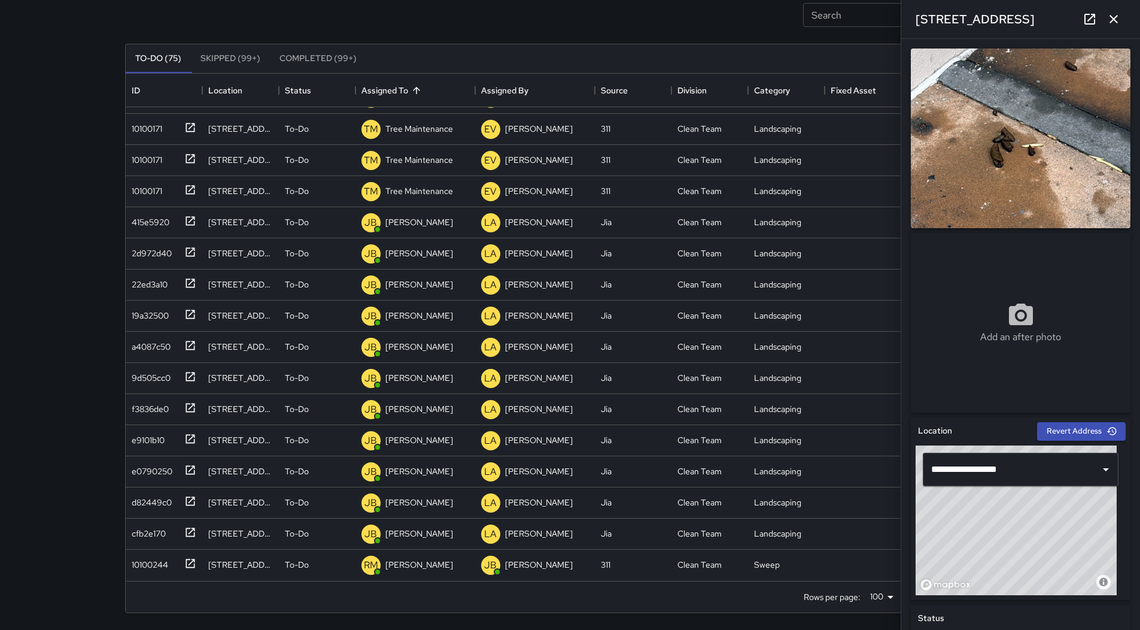
click at [1121, 20] on icon "button" at bounding box center [1114, 19] width 14 height 14
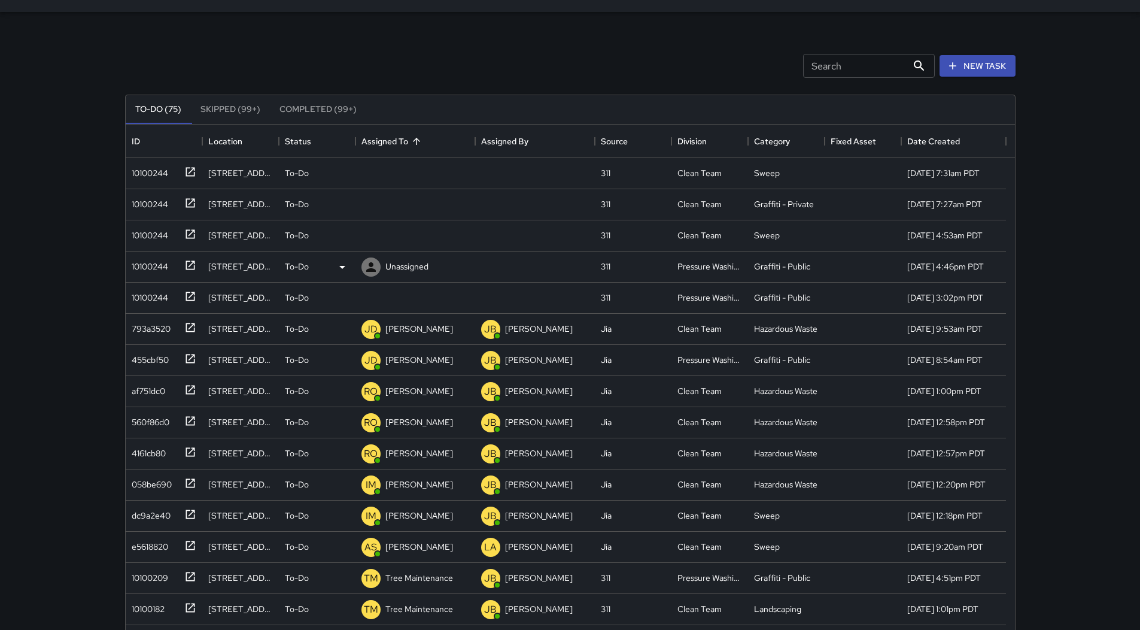
scroll to position [0, 0]
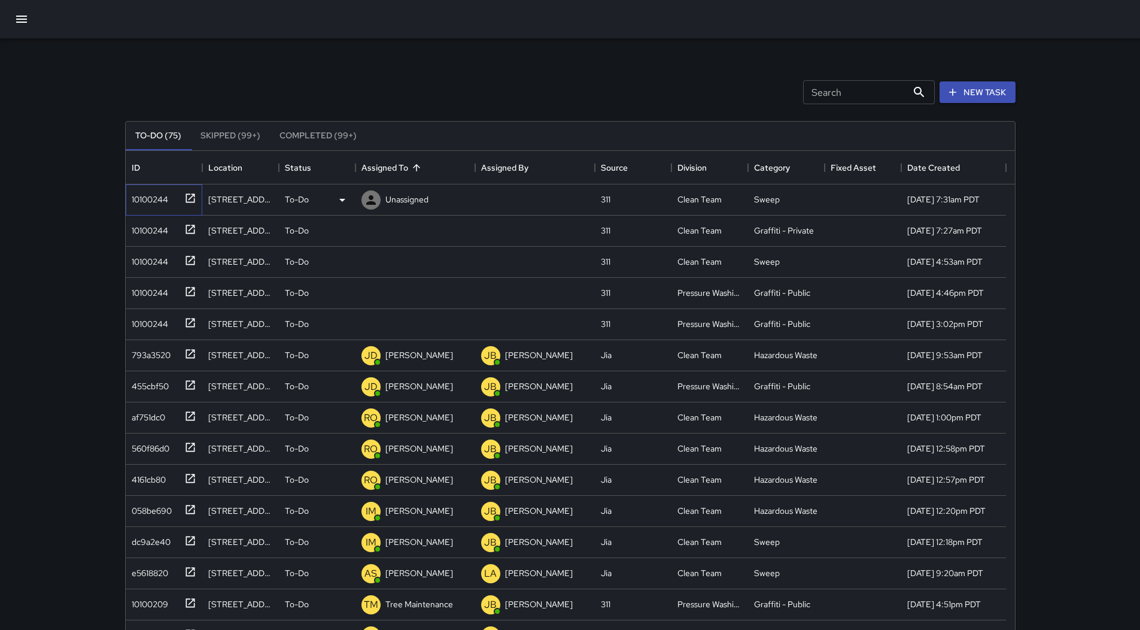
click at [135, 195] on div "10100244" at bounding box center [147, 197] width 41 height 17
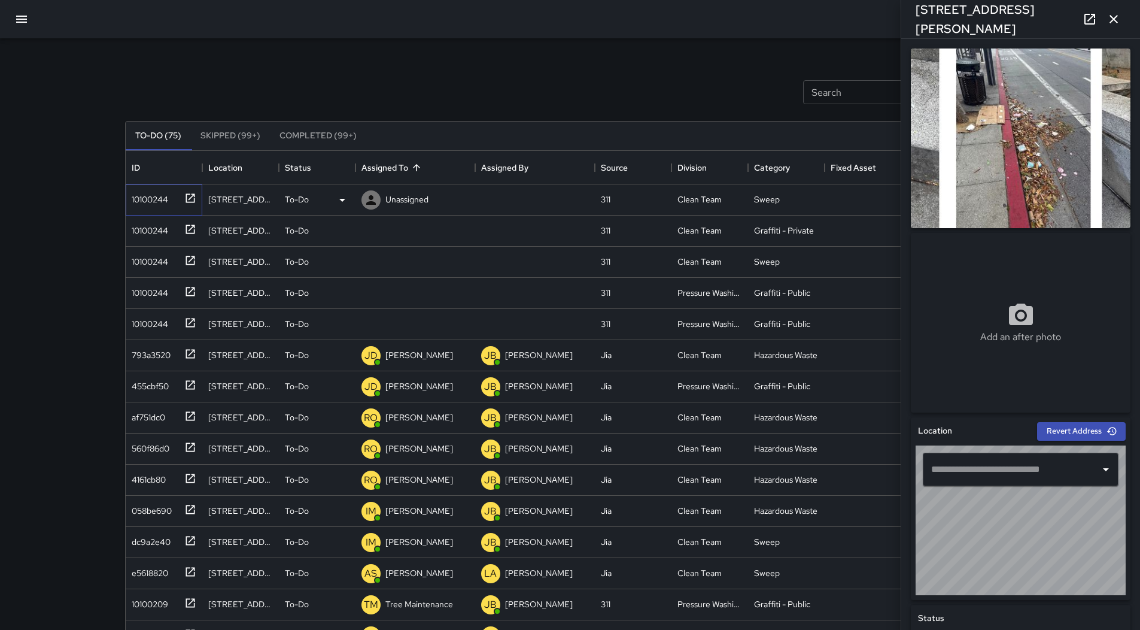
type input "**********"
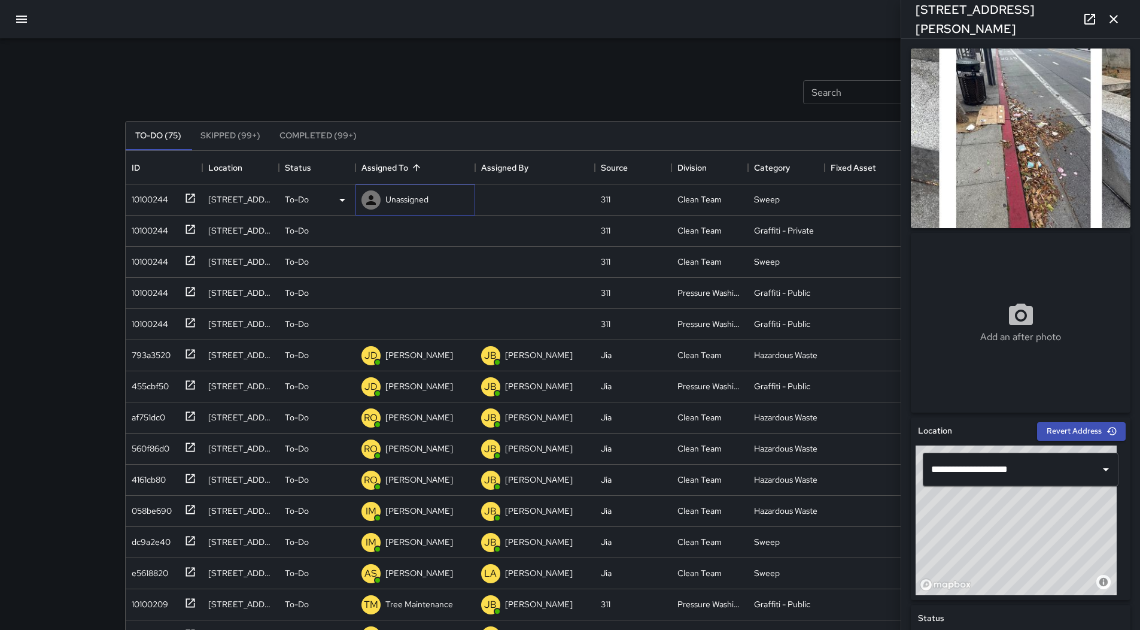
click at [418, 199] on p "Unassigned" at bounding box center [407, 199] width 43 height 12
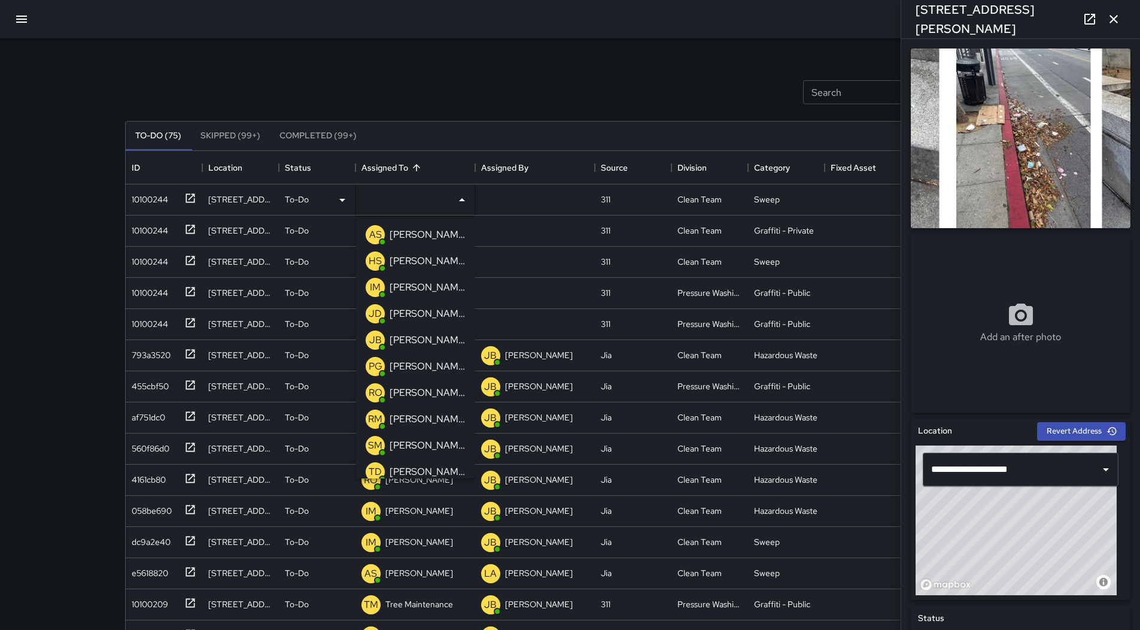
click at [432, 292] on p "[PERSON_NAME]" at bounding box center [427, 287] width 75 height 14
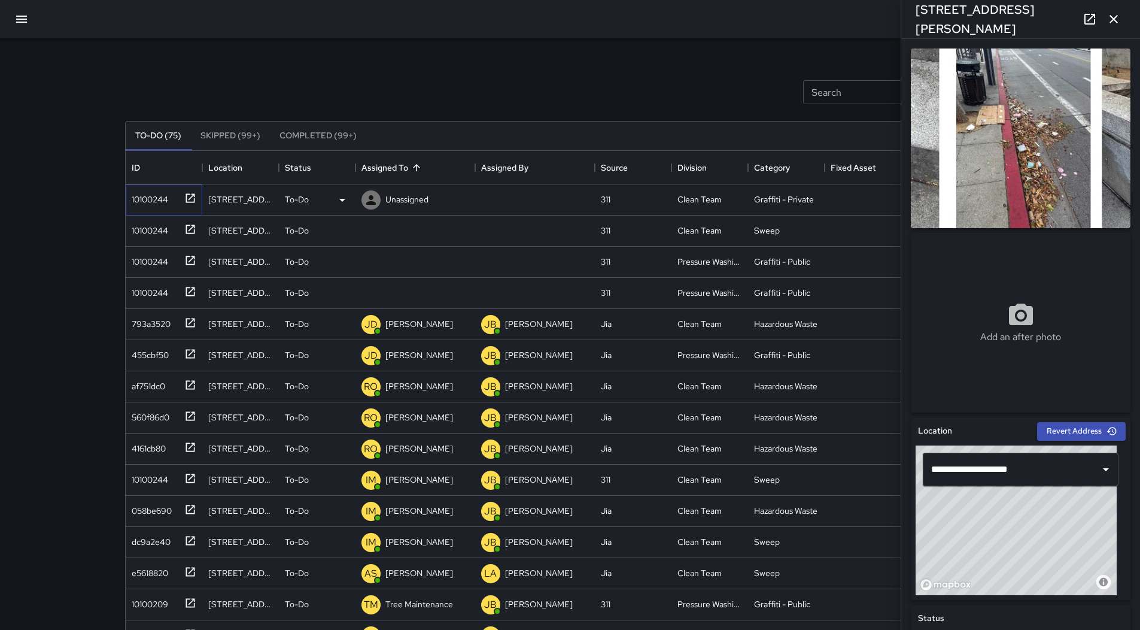
click at [139, 191] on div "10100244" at bounding box center [147, 197] width 41 height 17
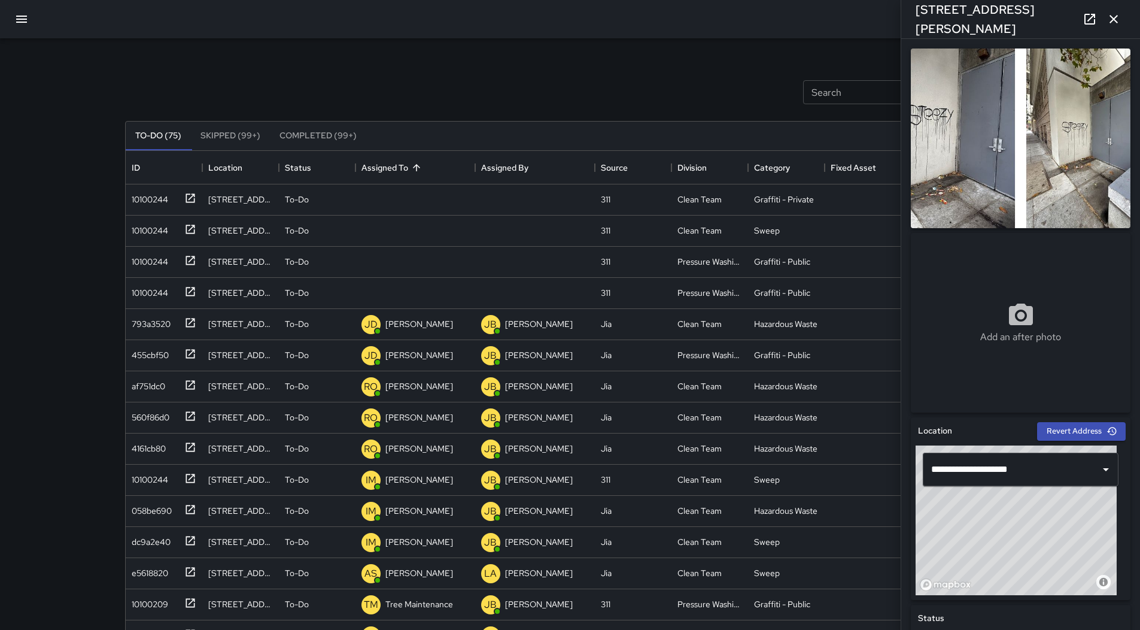
scroll to position [359, 0]
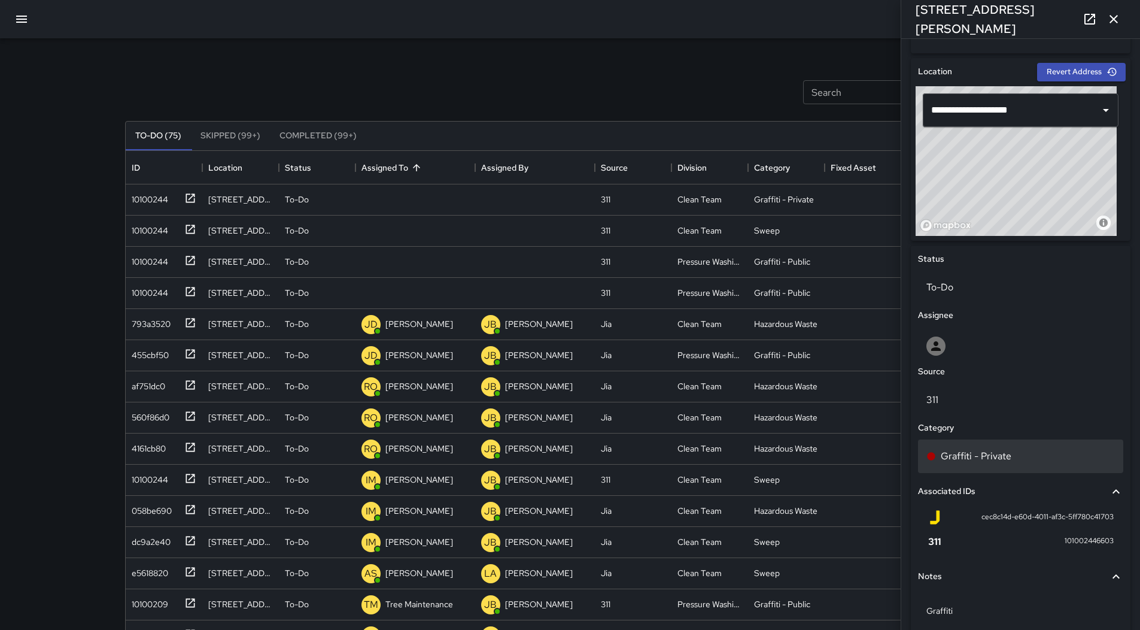
click at [1035, 463] on div "Graffiti - Private" at bounding box center [1020, 456] width 205 height 34
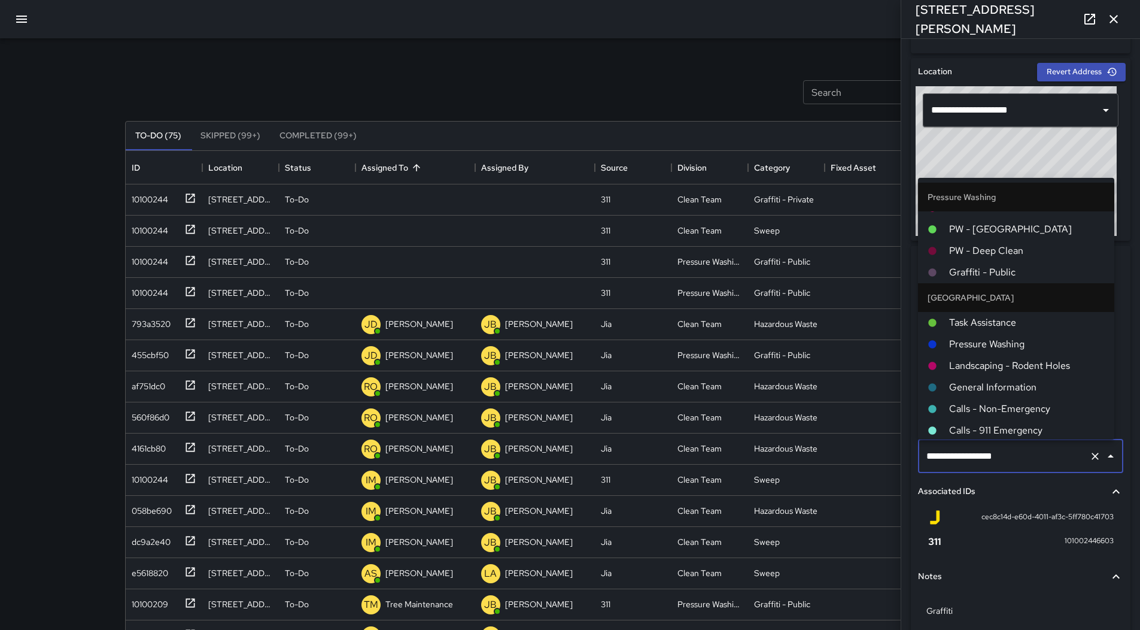
scroll to position [838, 0]
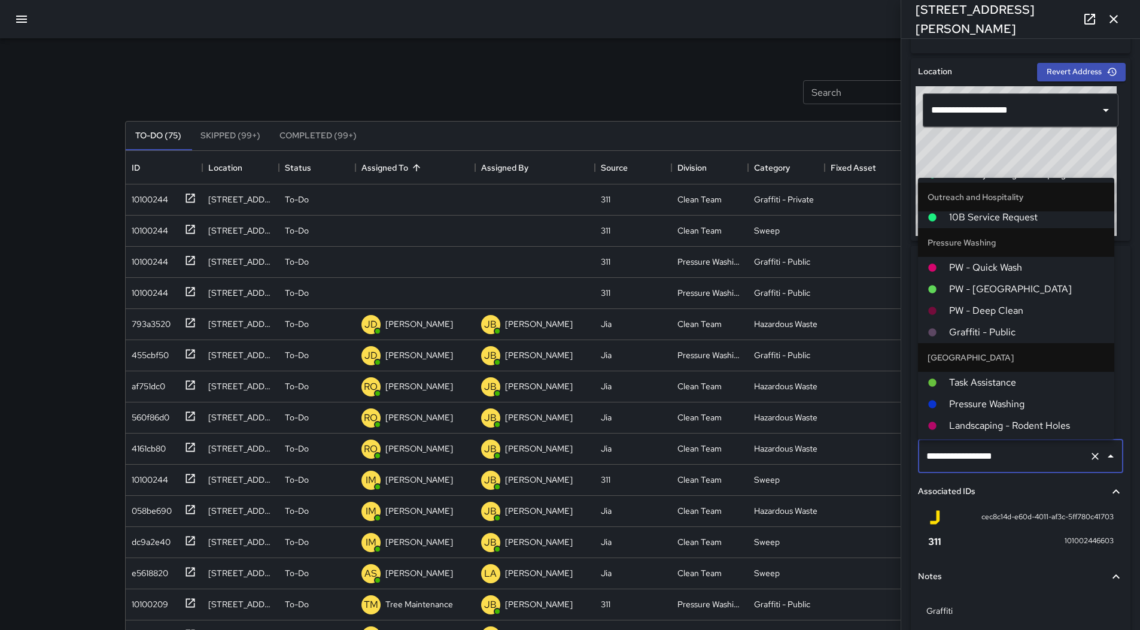
click at [415, 51] on div "Search Search New Task To-Do (75) Skipped (99+) Completed (99+) ID Location Sta…" at bounding box center [571, 372] width 920 height 669
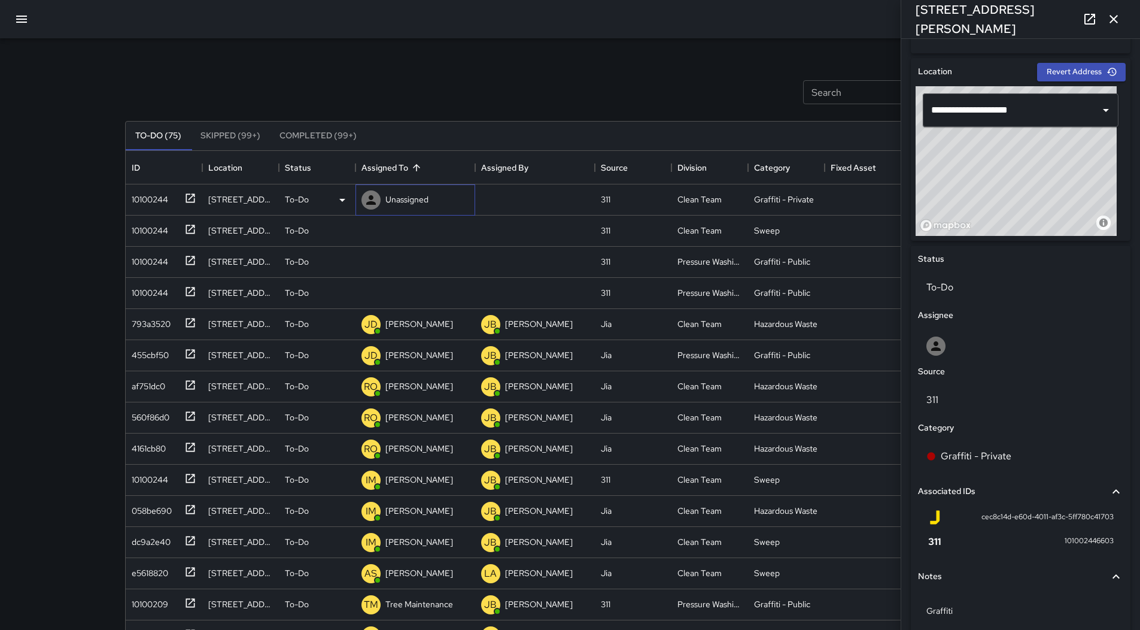
click at [433, 192] on div "Unassigned" at bounding box center [416, 199] width 120 height 31
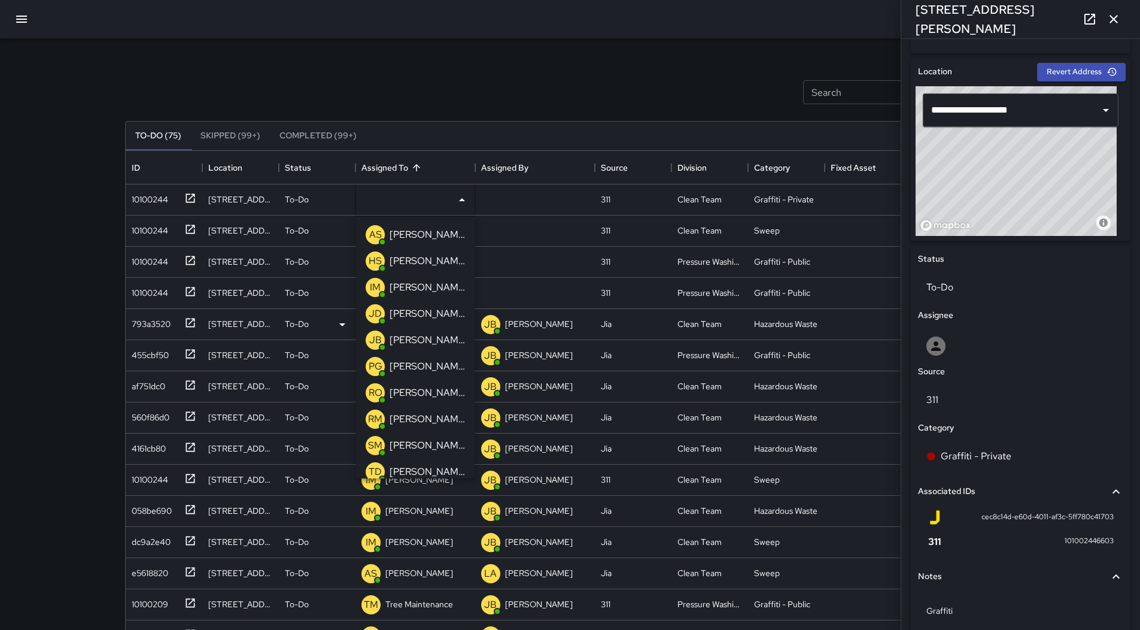
drag, startPoint x: 402, startPoint y: 317, endPoint x: 377, endPoint y: 310, distance: 25.6
click at [403, 317] on p "[PERSON_NAME]" at bounding box center [427, 314] width 75 height 14
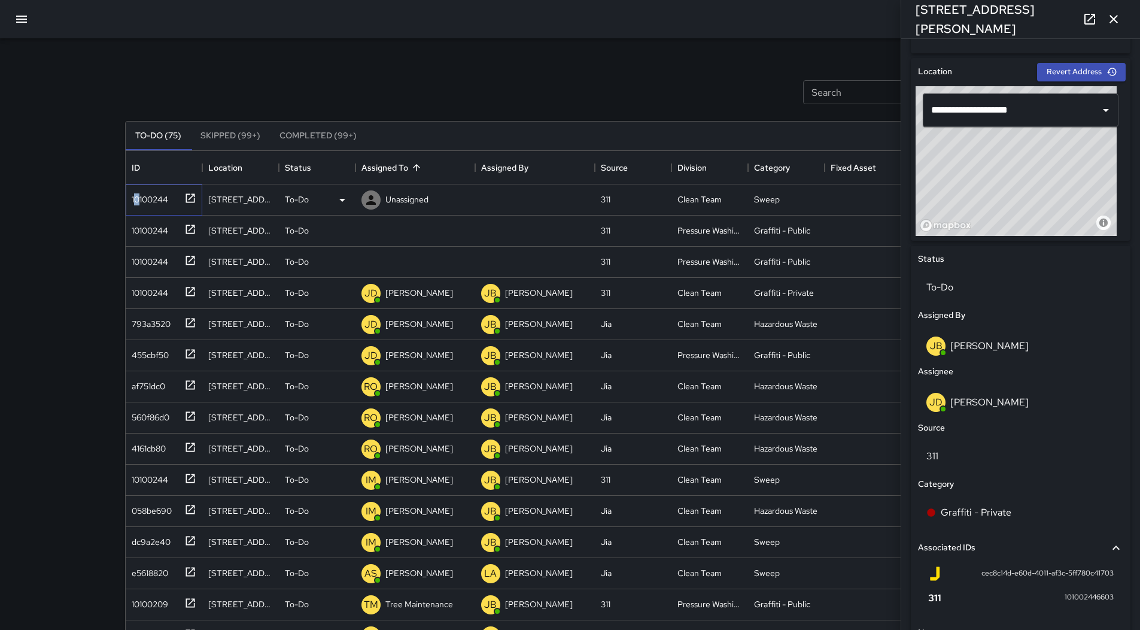
click at [137, 196] on div "10100244" at bounding box center [147, 197] width 41 height 17
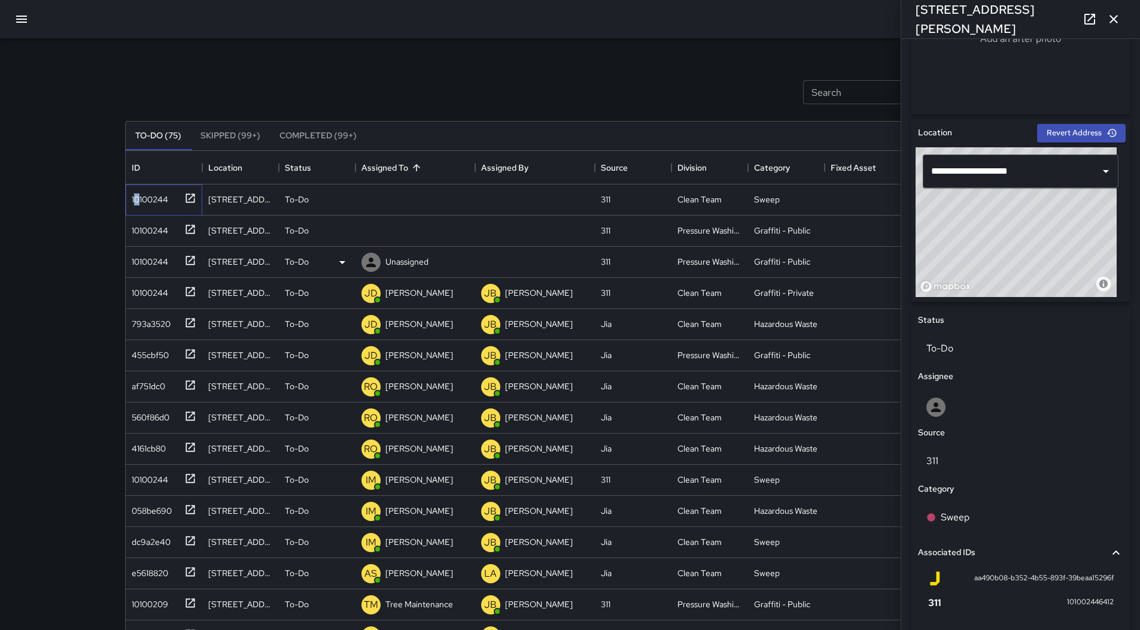
scroll to position [229, 0]
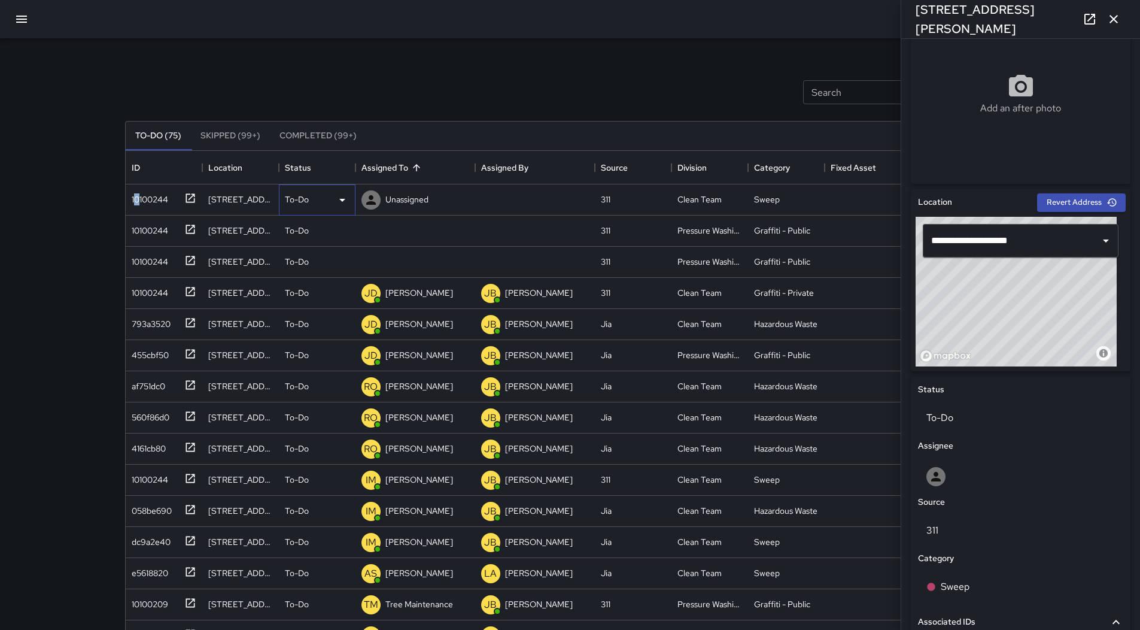
click at [345, 202] on icon at bounding box center [342, 200] width 14 height 14
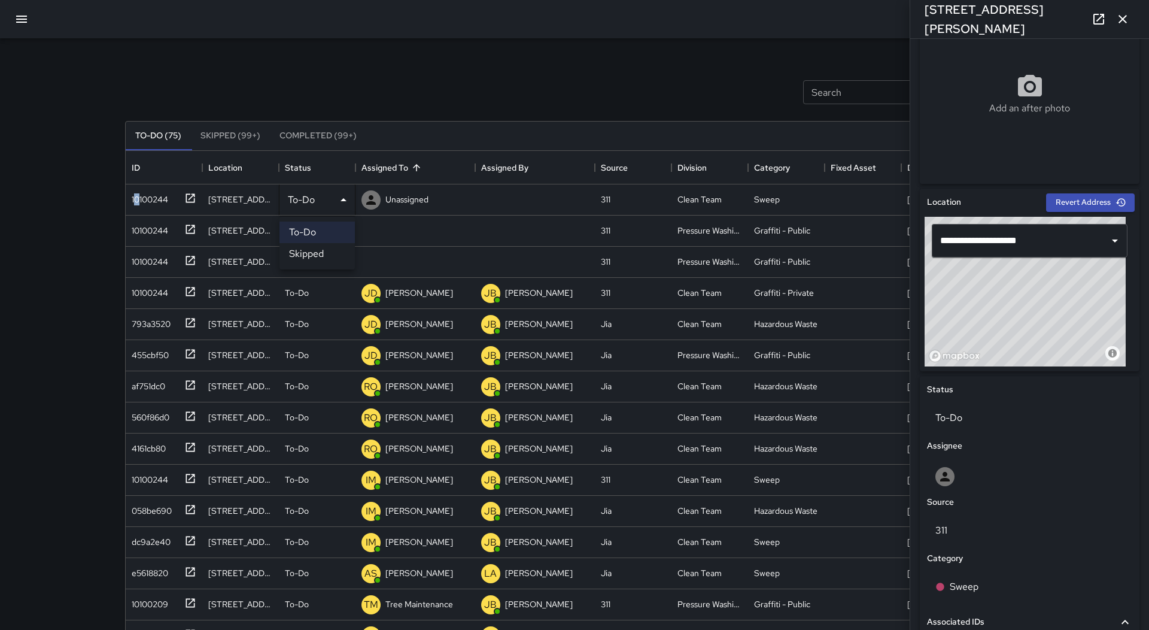
click at [319, 251] on li "Skipped" at bounding box center [317, 254] width 75 height 22
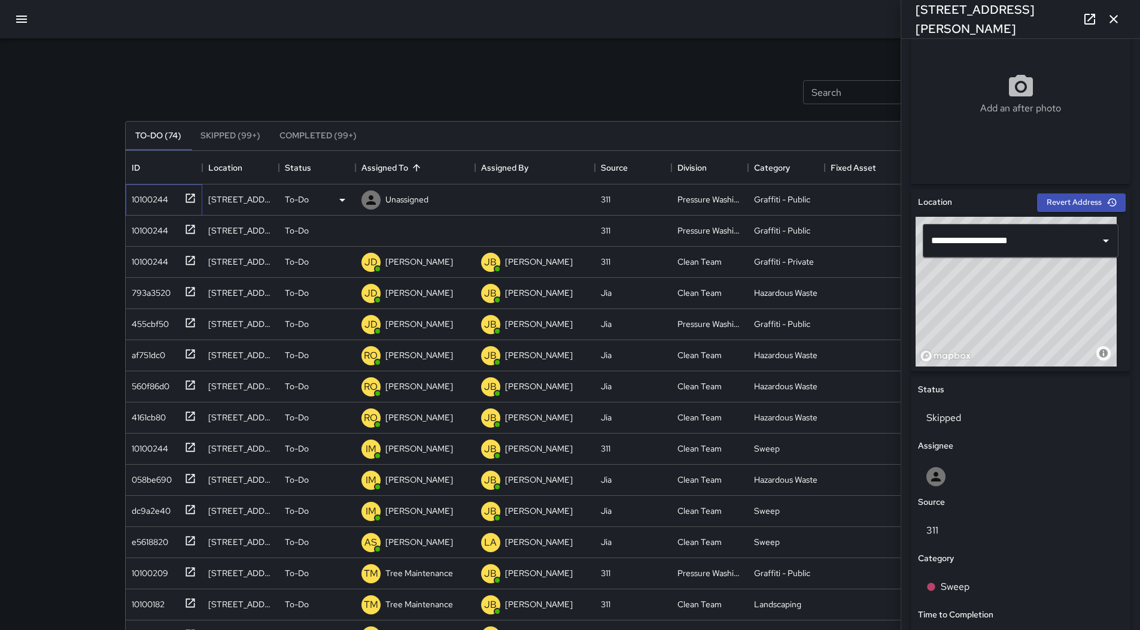
click at [152, 198] on div "10100244" at bounding box center [147, 197] width 41 height 17
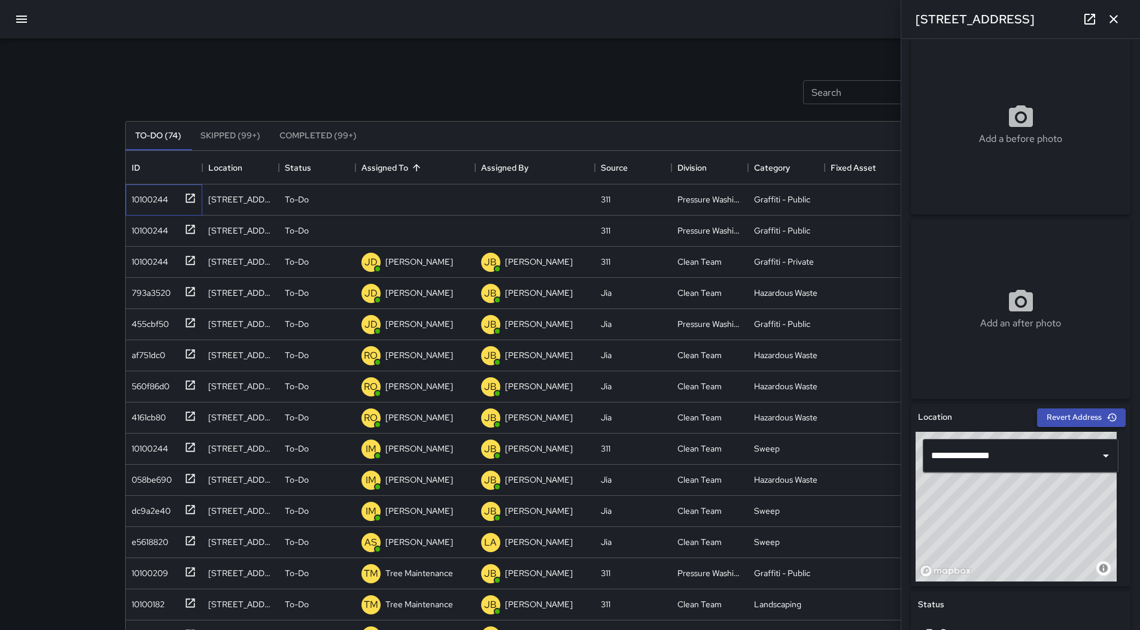
scroll to position [13, 0]
click at [417, 193] on div "Unassigned" at bounding box center [407, 199] width 48 height 17
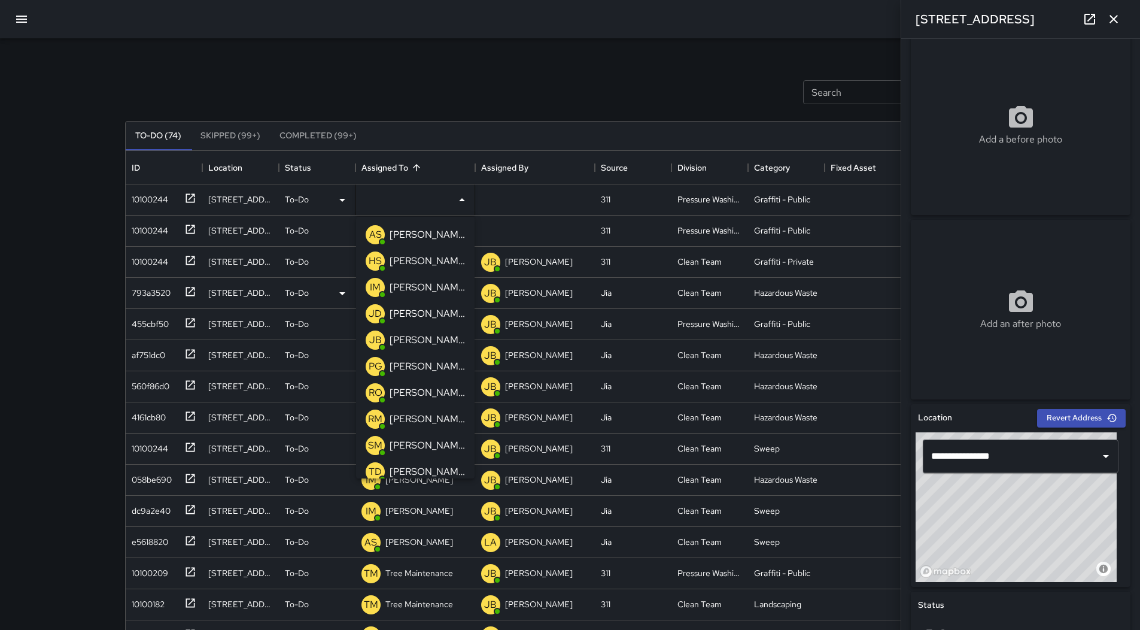
drag, startPoint x: 426, startPoint y: 310, endPoint x: 337, endPoint y: 289, distance: 91.0
click at [423, 310] on p "[PERSON_NAME]" at bounding box center [427, 314] width 75 height 14
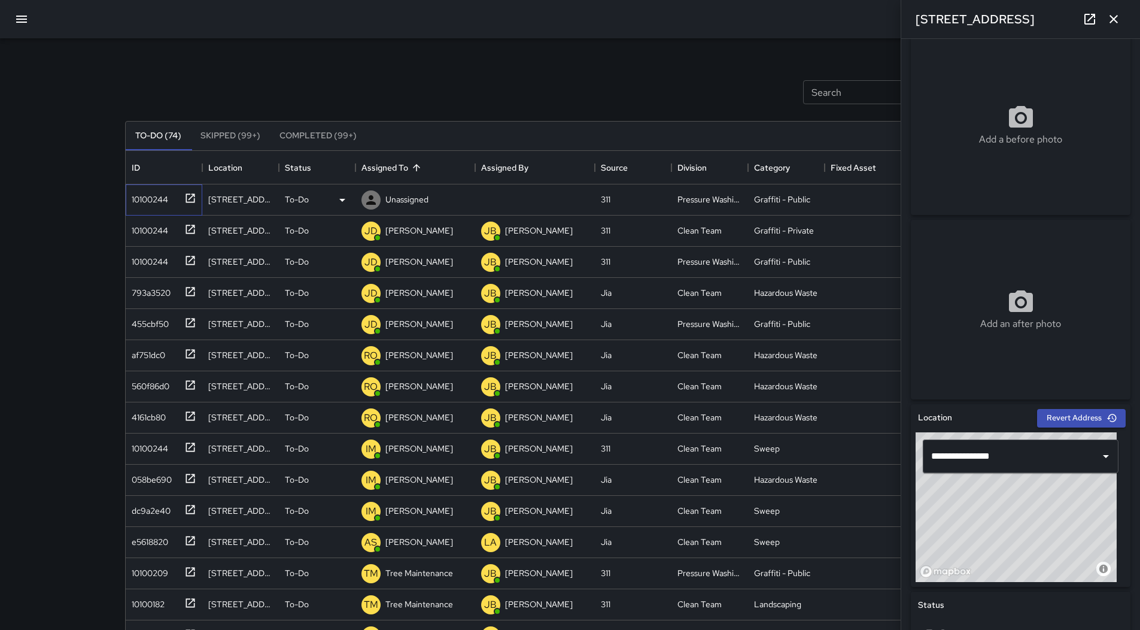
drag, startPoint x: 156, startPoint y: 202, endPoint x: 189, endPoint y: 199, distance: 33.7
click at [156, 200] on div "10100244" at bounding box center [147, 197] width 41 height 17
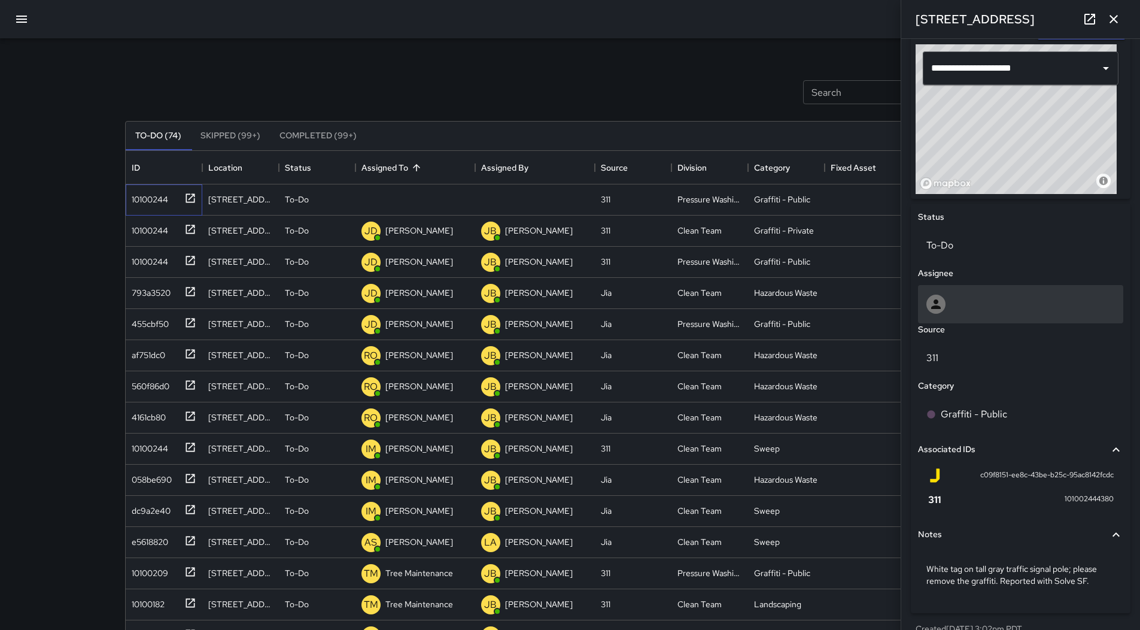
scroll to position [420, 0]
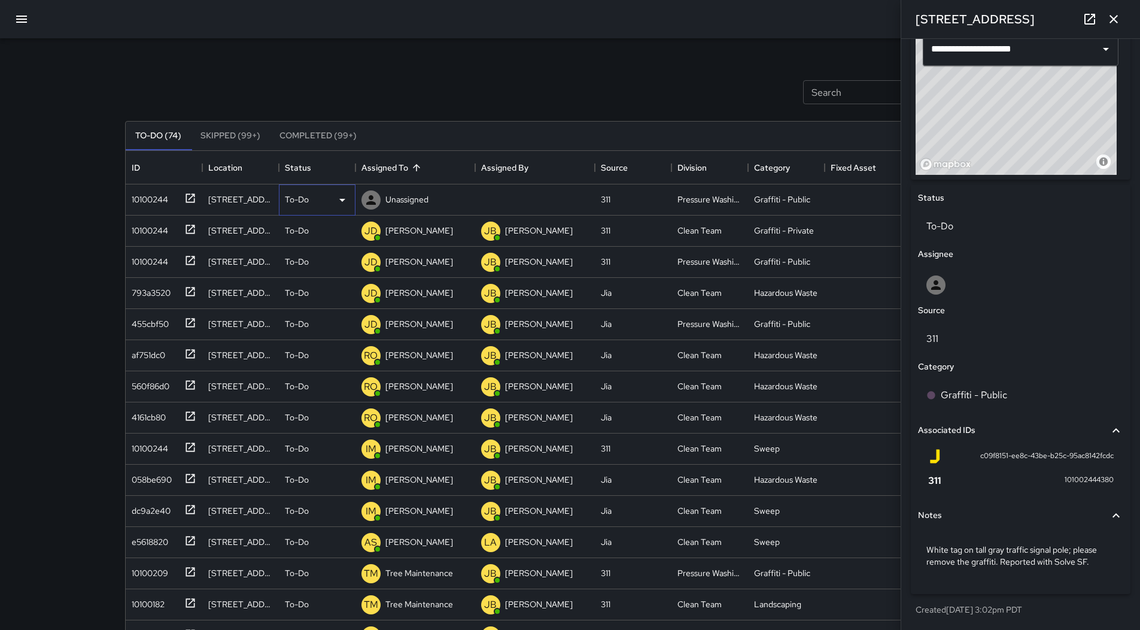
click at [350, 204] on div "To-Do" at bounding box center [317, 199] width 77 height 31
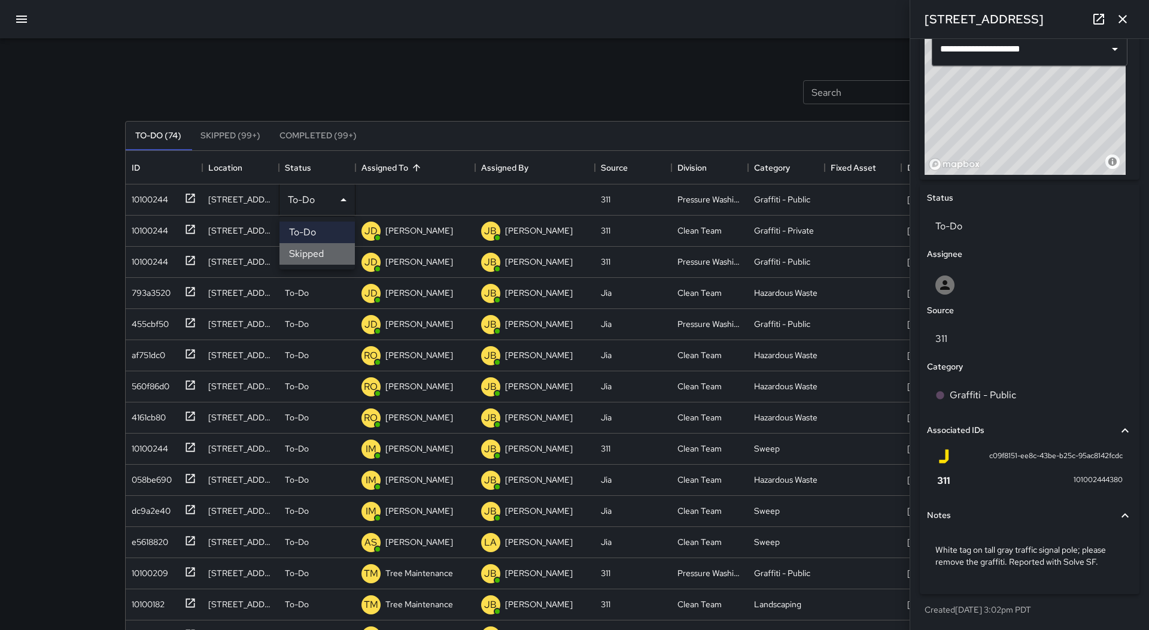
click at [332, 249] on li "Skipped" at bounding box center [317, 254] width 75 height 22
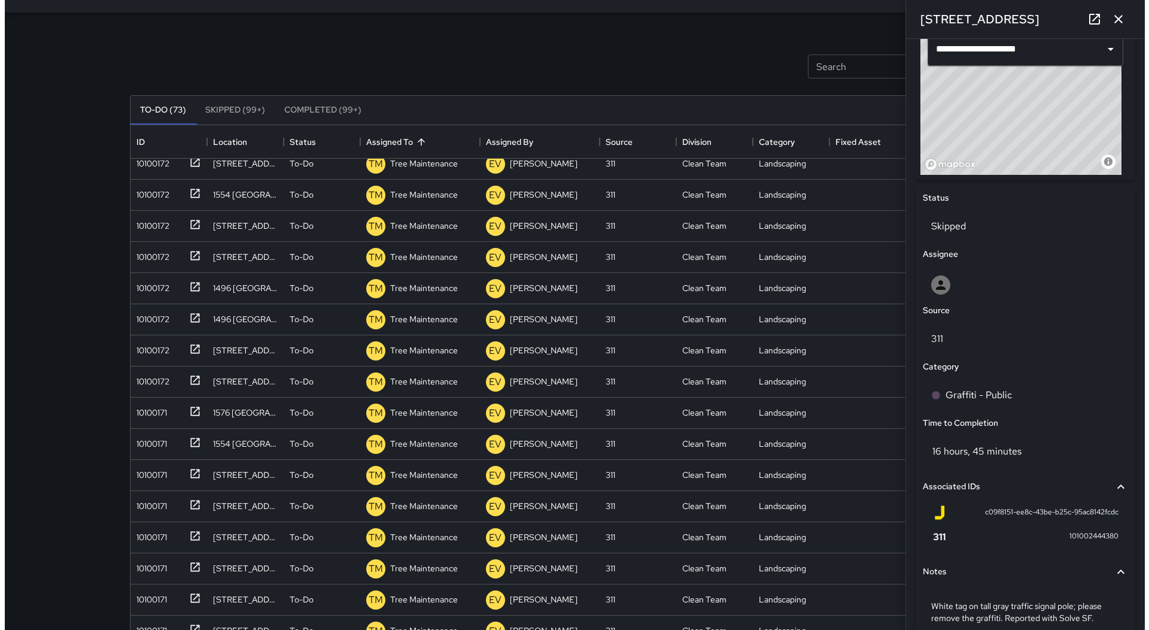
scroll to position [0, 0]
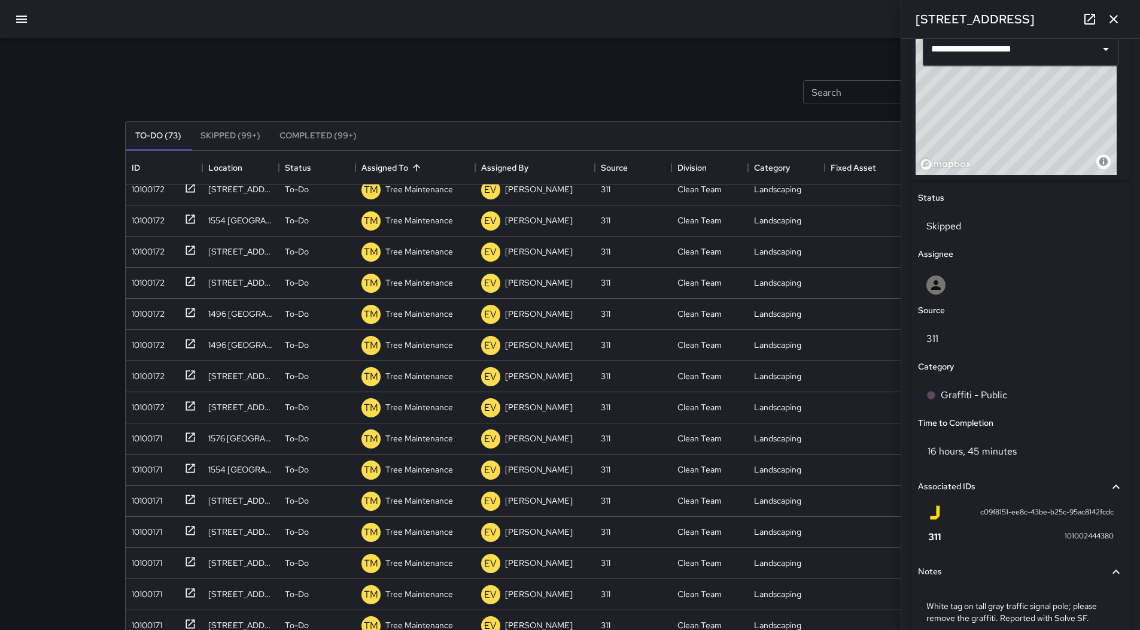
click at [20, 21] on icon "button" at bounding box center [21, 19] width 14 height 14
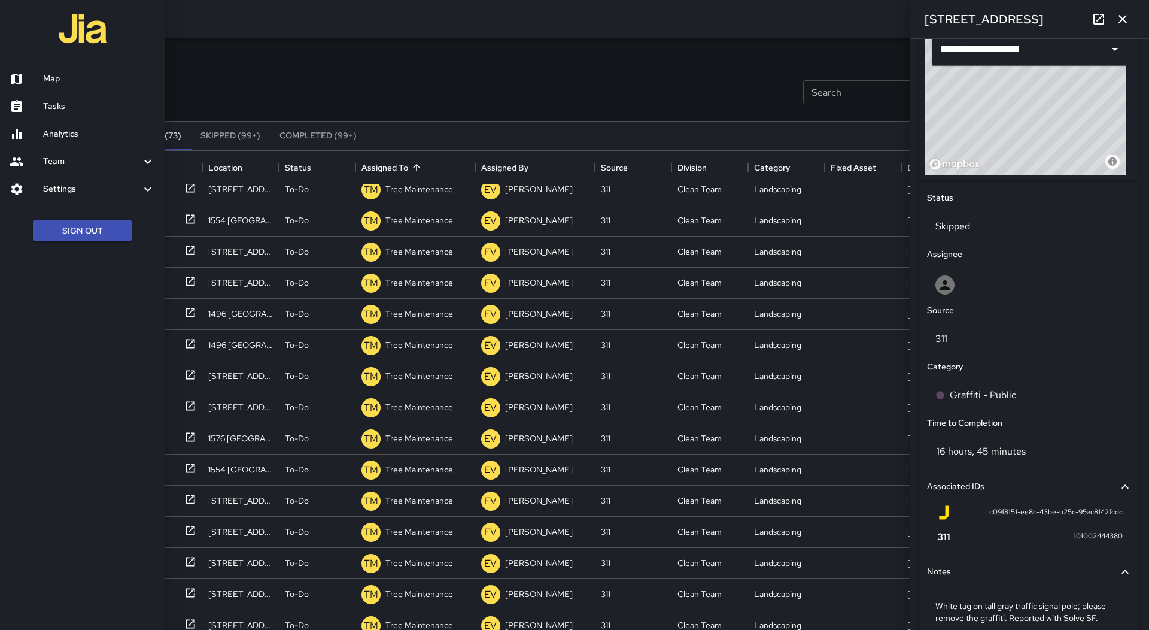
click at [58, 78] on h6 "Map" at bounding box center [99, 78] width 112 height 13
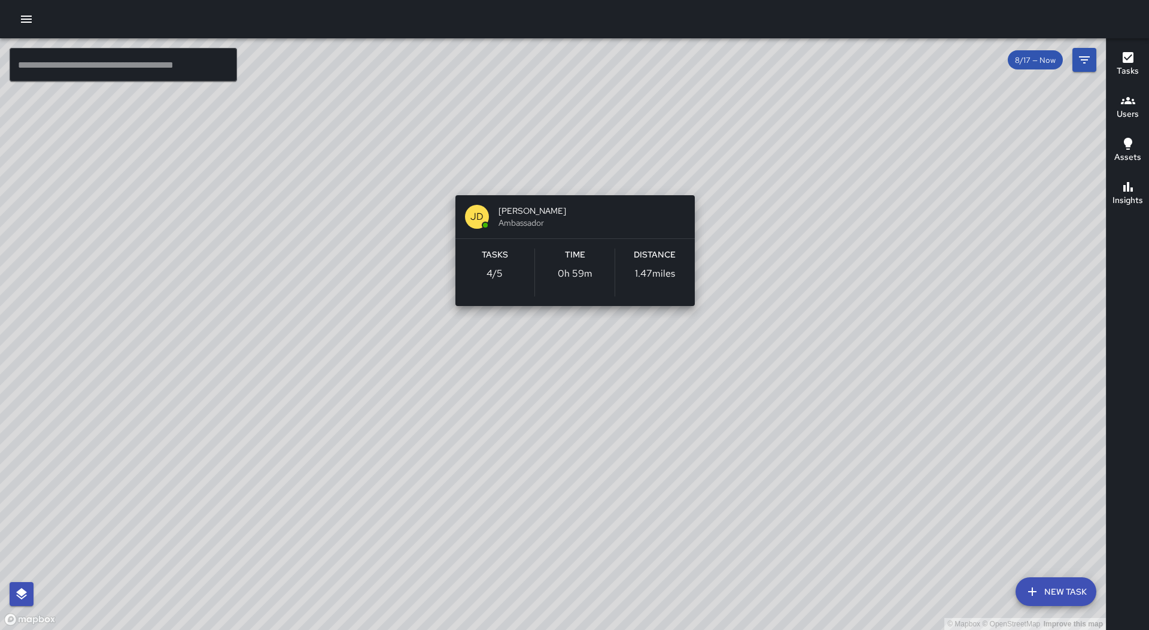
click at [566, 175] on div "© Mapbox © OpenStreetMap Improve this map [PERSON_NAME] Ambassador Tasks 4 / 5 …" at bounding box center [553, 333] width 1106 height 591
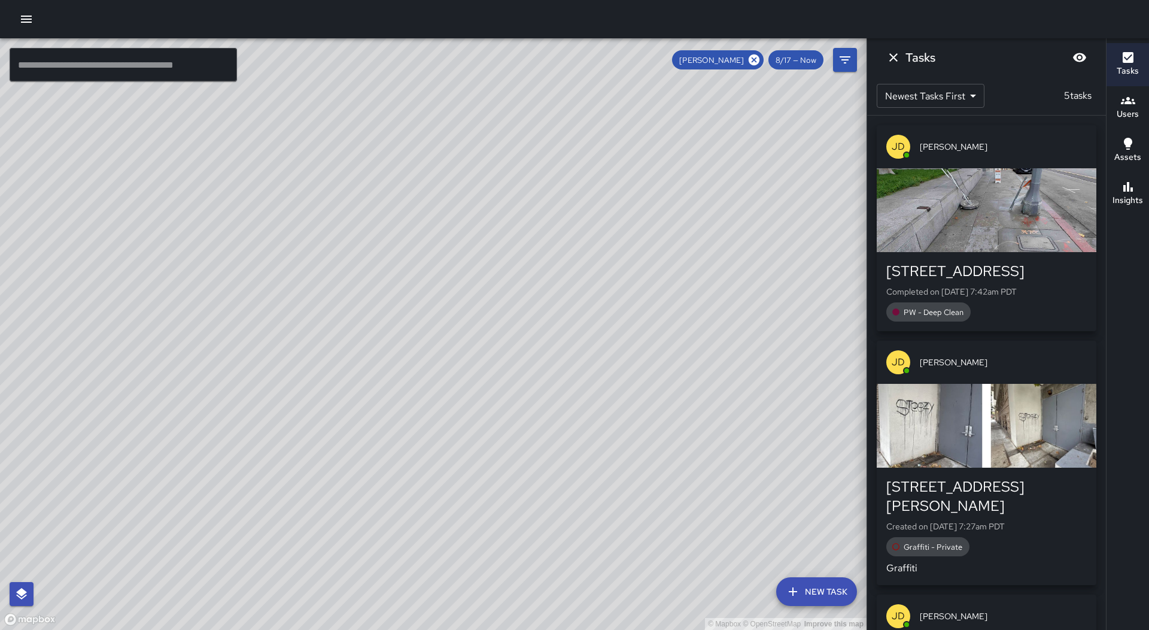
click at [1002, 237] on div "button" at bounding box center [987, 210] width 220 height 84
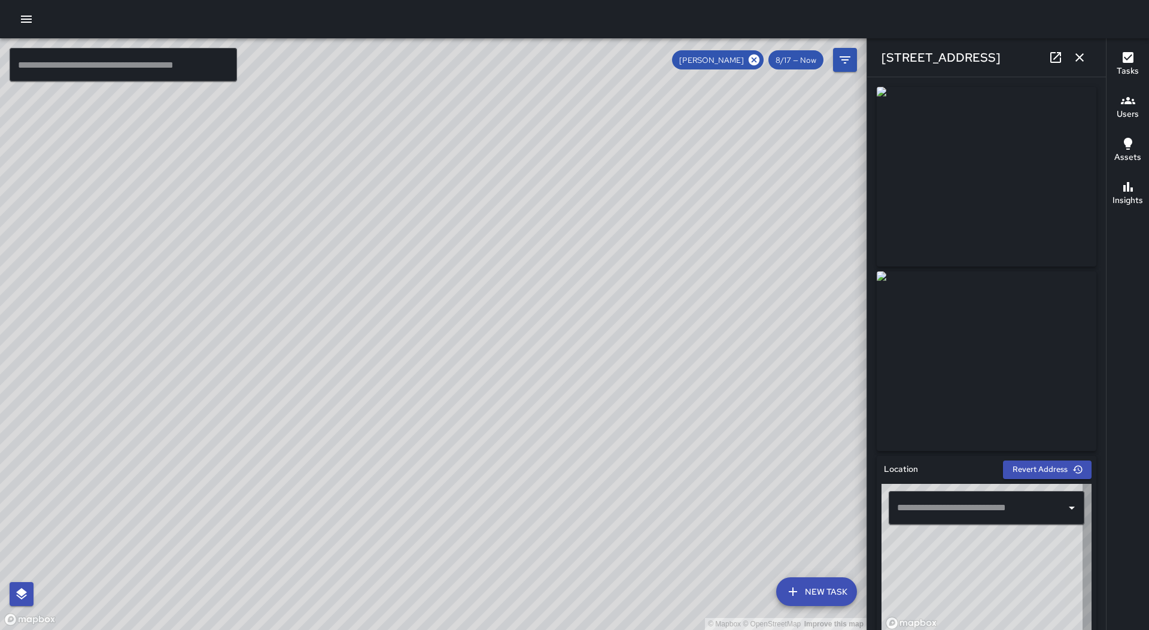
type input "**********"
click at [1081, 58] on icon "button" at bounding box center [1080, 57] width 8 height 8
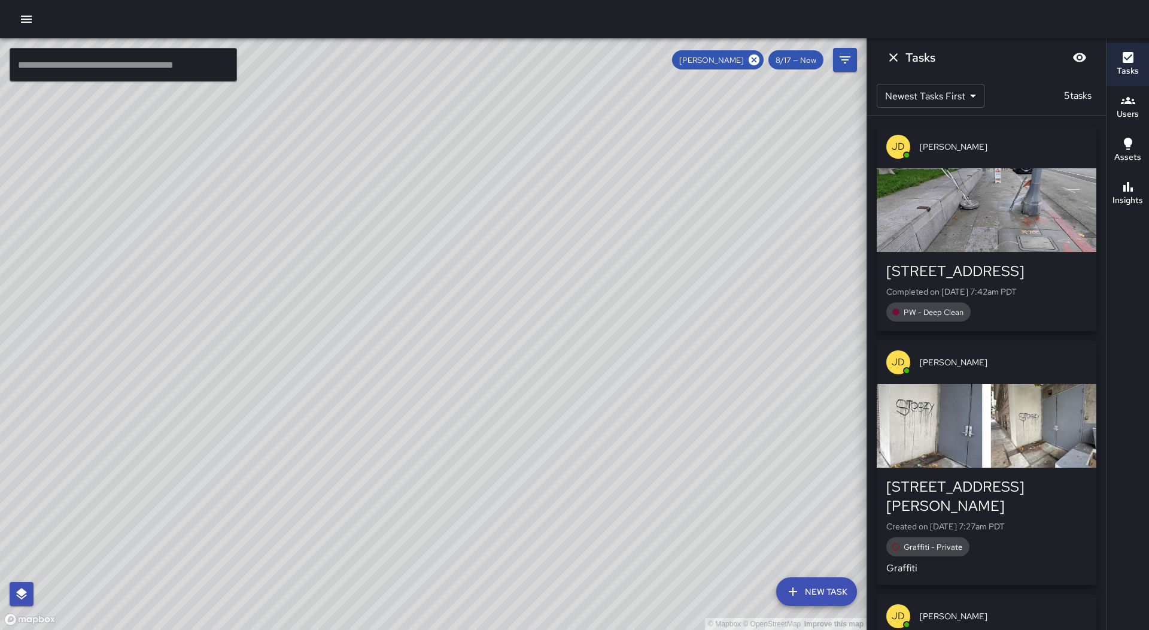
click at [994, 225] on div "button" at bounding box center [987, 210] width 220 height 84
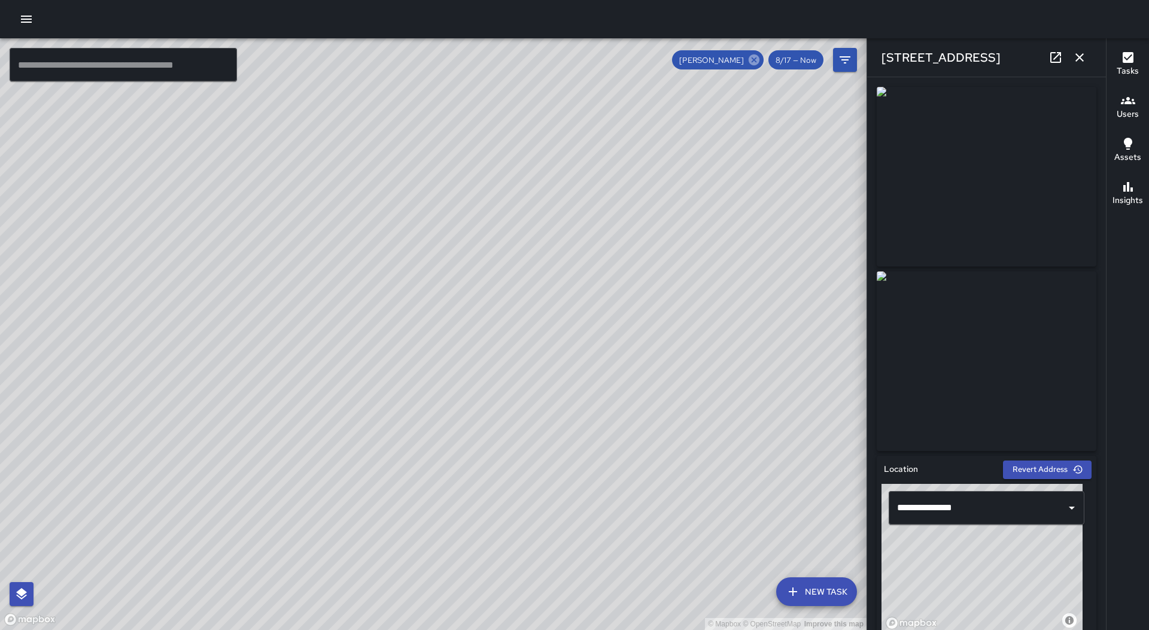
click at [755, 63] on icon at bounding box center [754, 59] width 11 height 11
click at [557, 259] on div "© Mapbox © OpenStreetMap Improve this map" at bounding box center [433, 333] width 867 height 591
drag, startPoint x: 635, startPoint y: 509, endPoint x: 682, endPoint y: 351, distance: 165.7
click at [699, 351] on div "© Mapbox © OpenStreetMap Improve this map" at bounding box center [433, 333] width 867 height 591
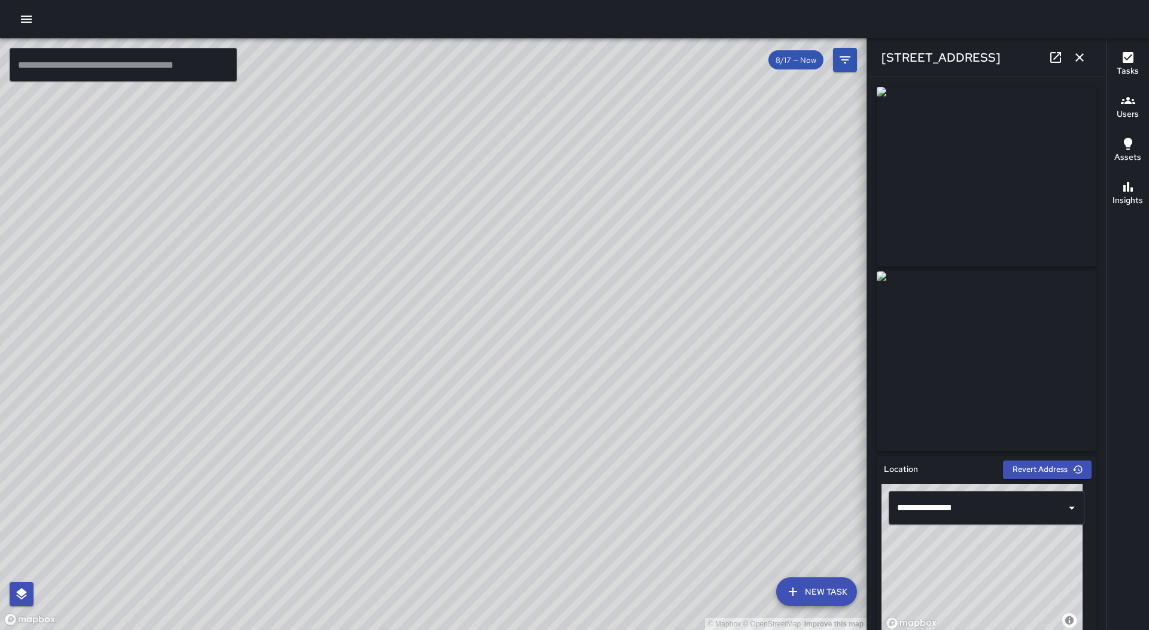
drag, startPoint x: 547, startPoint y: 238, endPoint x: 529, endPoint y: 329, distance: 92.2
click at [529, 329] on div "© Mapbox © OpenStreetMap Improve this map" at bounding box center [433, 333] width 867 height 591
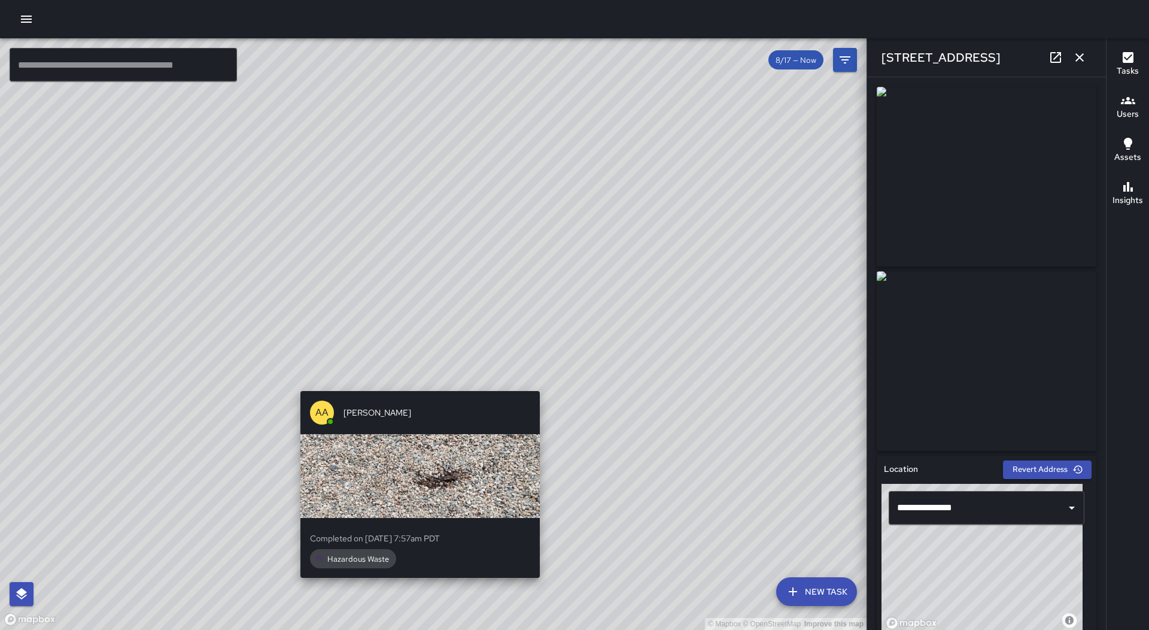
click at [417, 383] on div "© Mapbox © OpenStreetMap Improve this map AA [PERSON_NAME] Completed on [DATE] …" at bounding box center [433, 333] width 867 height 591
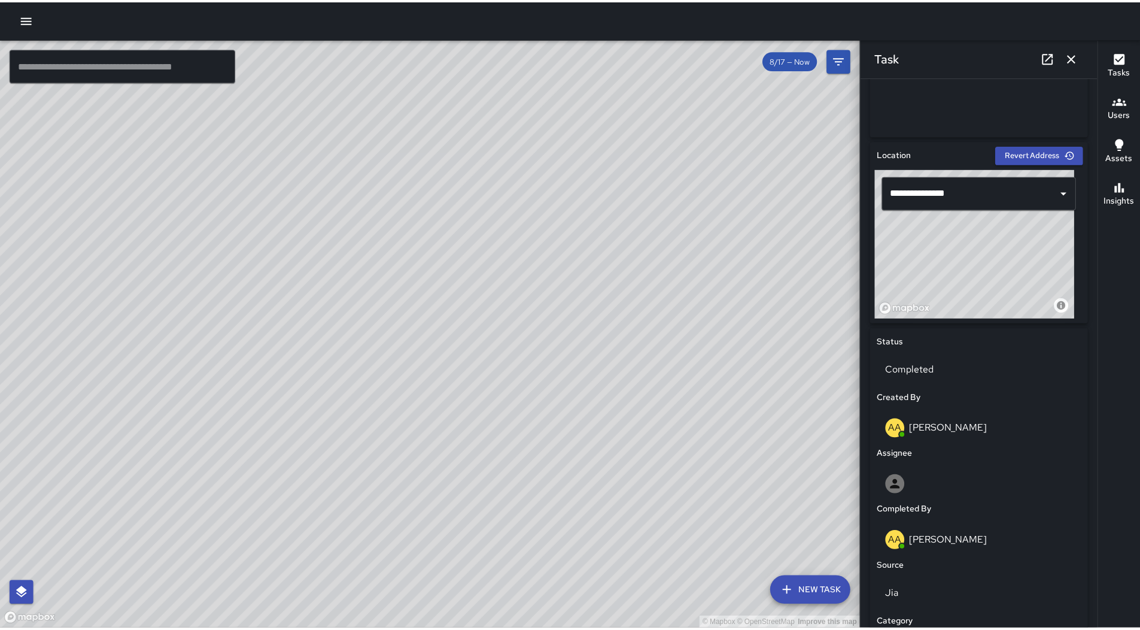
scroll to position [299, 0]
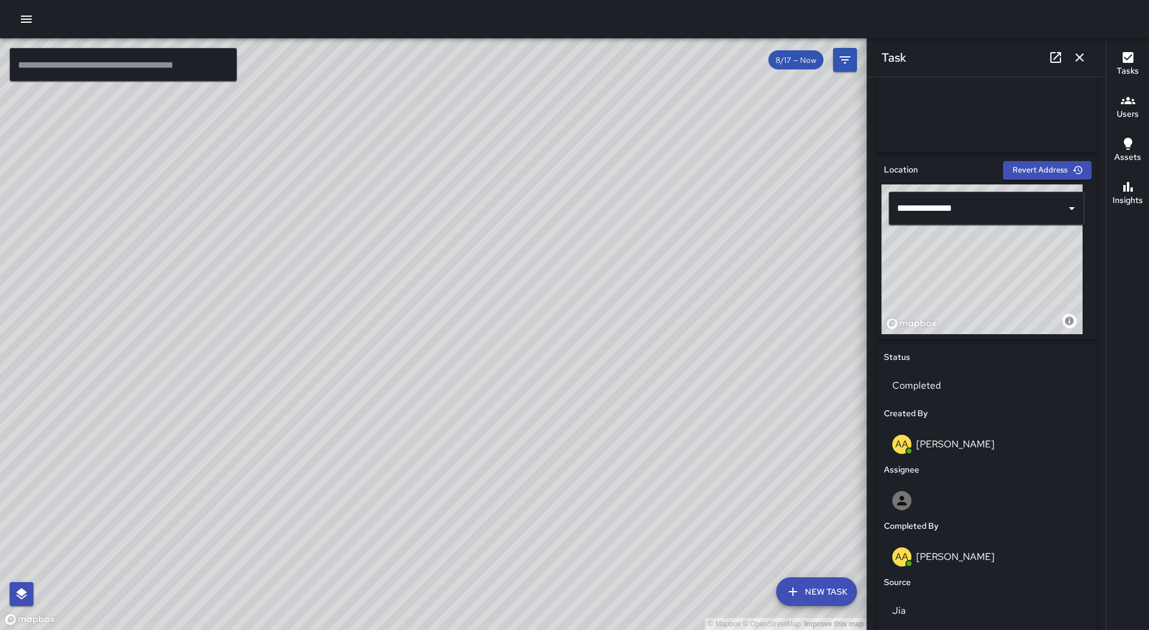
drag, startPoint x: 424, startPoint y: 226, endPoint x: 345, endPoint y: 268, distance: 89.7
click at [345, 268] on div "© Mapbox © OpenStreetMap Improve this map" at bounding box center [433, 333] width 867 height 591
drag, startPoint x: 474, startPoint y: 247, endPoint x: 477, endPoint y: 277, distance: 30.7
click at [477, 277] on div "© Mapbox © OpenStreetMap Improve this map" at bounding box center [433, 333] width 867 height 591
click at [1085, 55] on icon "button" at bounding box center [1080, 57] width 14 height 14
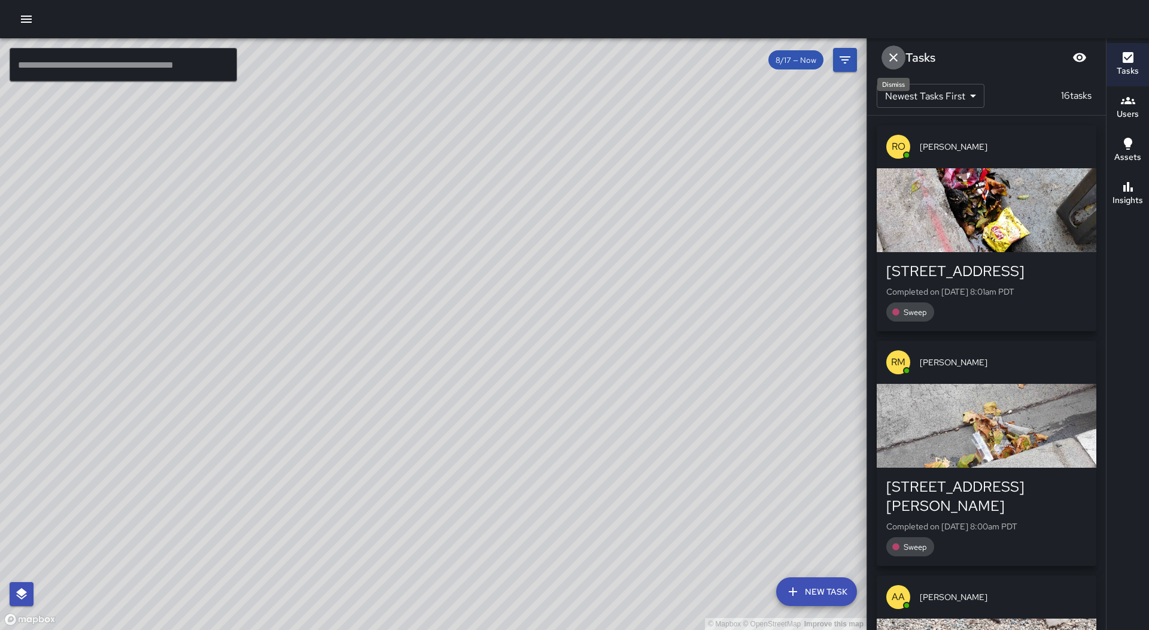
click at [896, 58] on icon "Dismiss" at bounding box center [894, 57] width 14 height 14
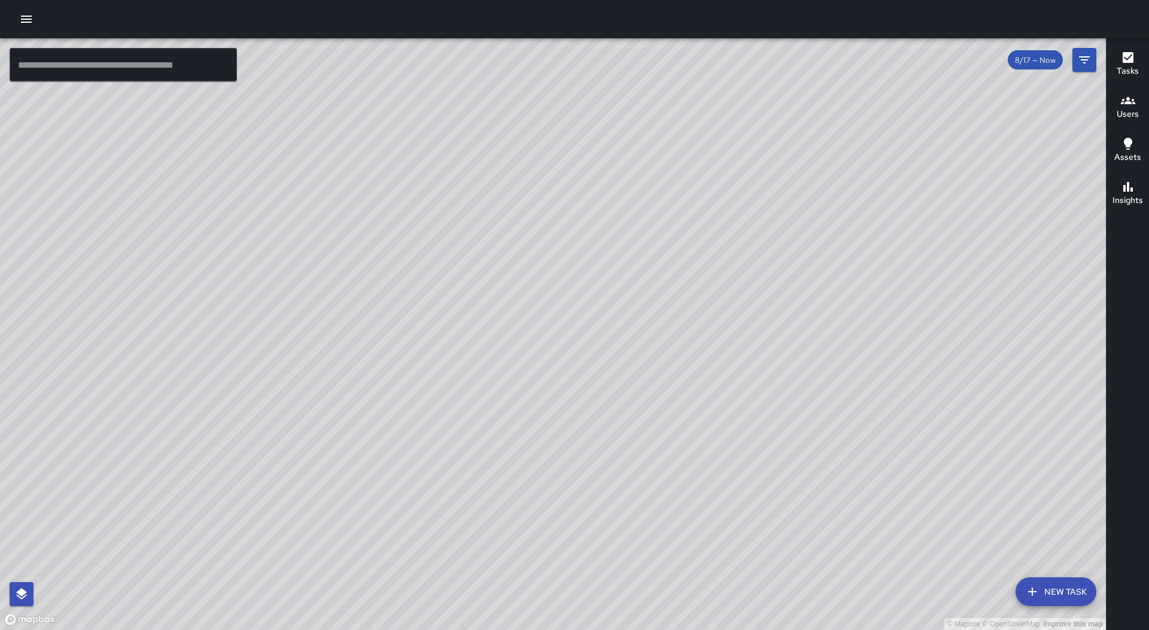
drag, startPoint x: 673, startPoint y: 186, endPoint x: 656, endPoint y: 249, distance: 65.8
click at [656, 249] on div "© Mapbox © OpenStreetMap Improve this map" at bounding box center [553, 333] width 1106 height 591
drag, startPoint x: 624, startPoint y: 294, endPoint x: 596, endPoint y: 326, distance: 43.3
click at [596, 326] on div "© Mapbox © OpenStreetMap Improve this map" at bounding box center [553, 333] width 1106 height 591
drag, startPoint x: 629, startPoint y: 270, endPoint x: 550, endPoint y: 383, distance: 138.4
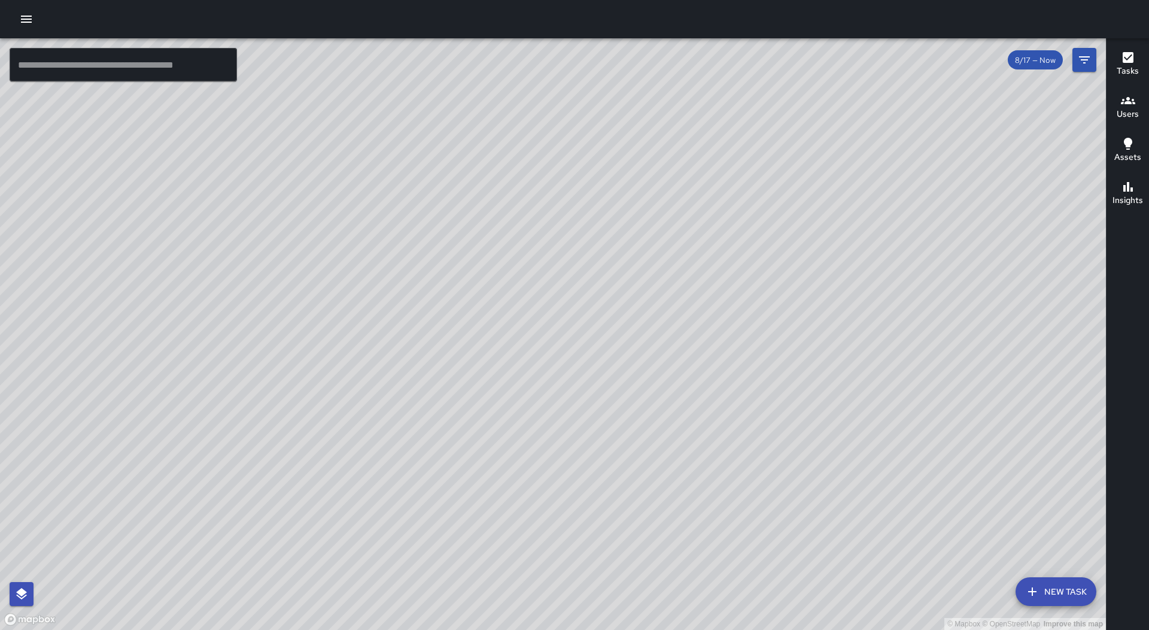
click at [554, 387] on div "© Mapbox © OpenStreetMap Improve this map" at bounding box center [553, 333] width 1106 height 591
click at [28, 15] on icon "button" at bounding box center [26, 19] width 14 height 14
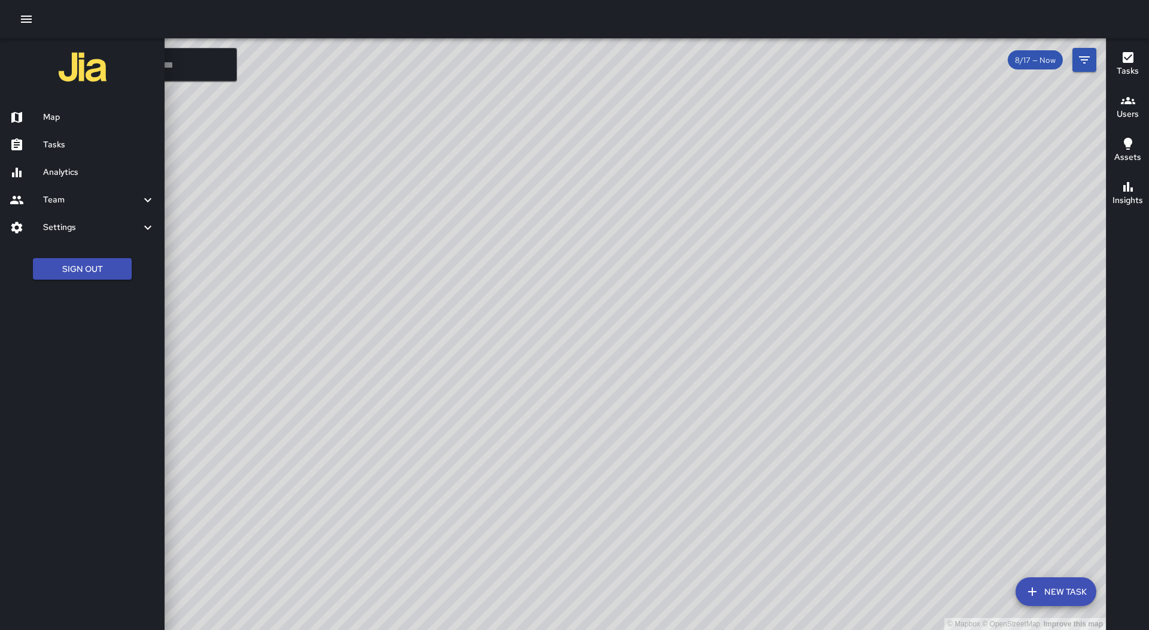
click at [58, 143] on h6 "Tasks" at bounding box center [99, 144] width 112 height 13
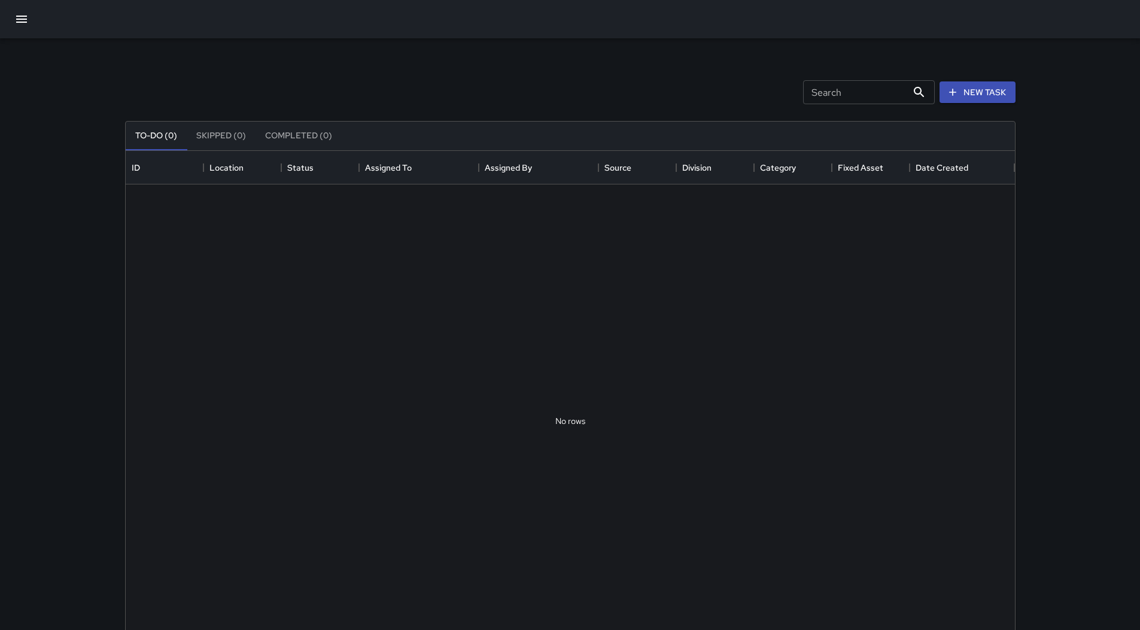
scroll to position [498, 881]
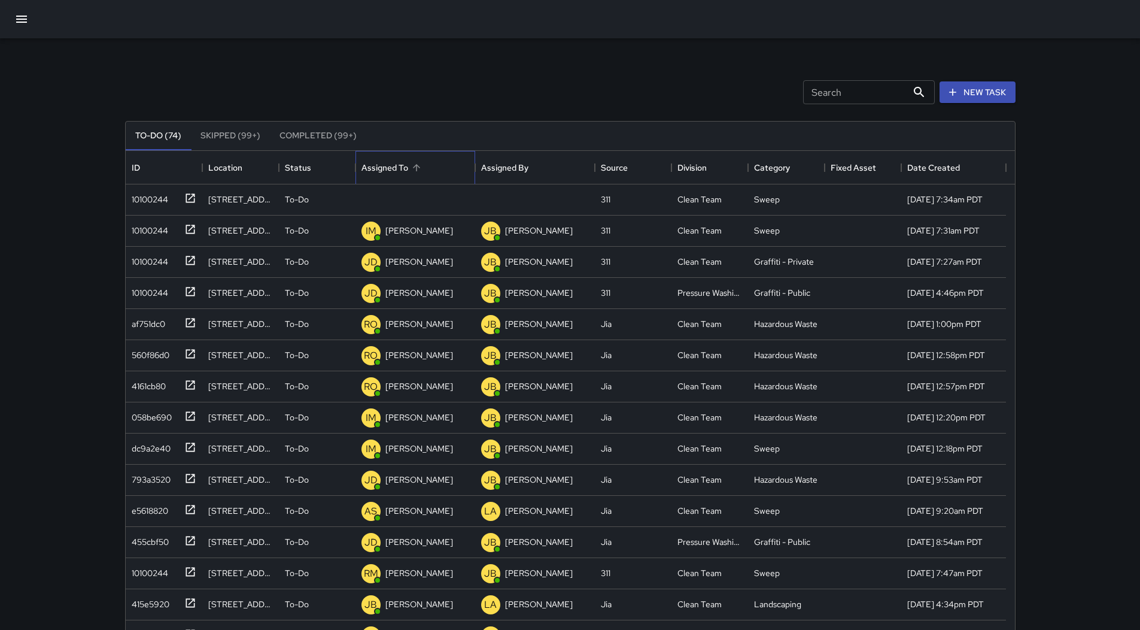
click at [405, 173] on div "Assigned To" at bounding box center [385, 168] width 47 height 34
click at [163, 191] on div "10100244" at bounding box center [147, 197] width 41 height 17
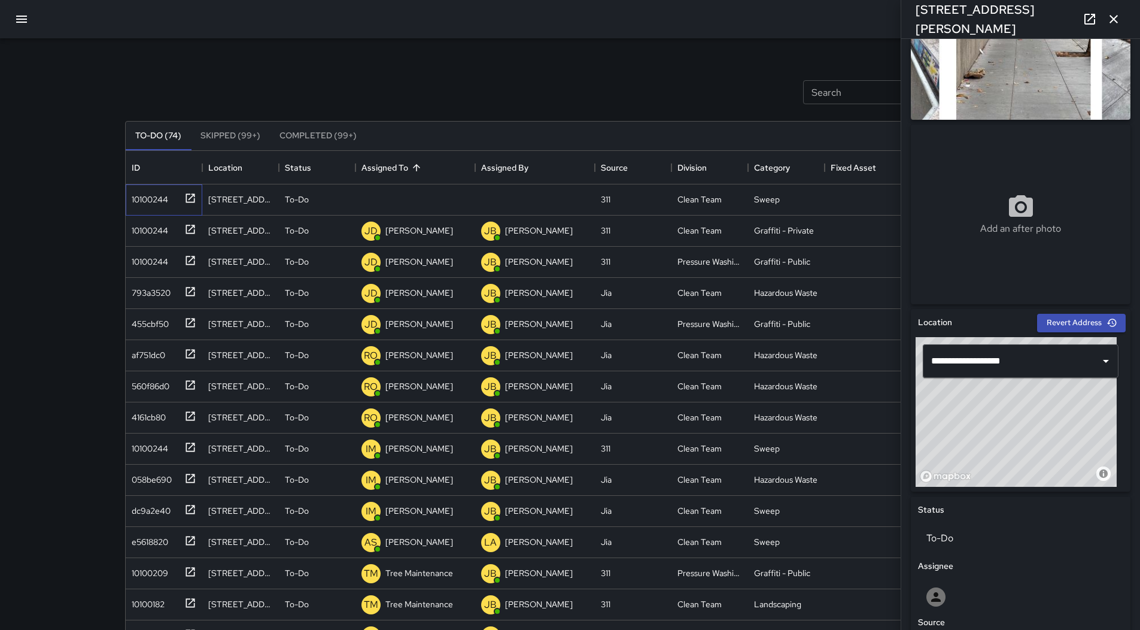
scroll to position [408, 0]
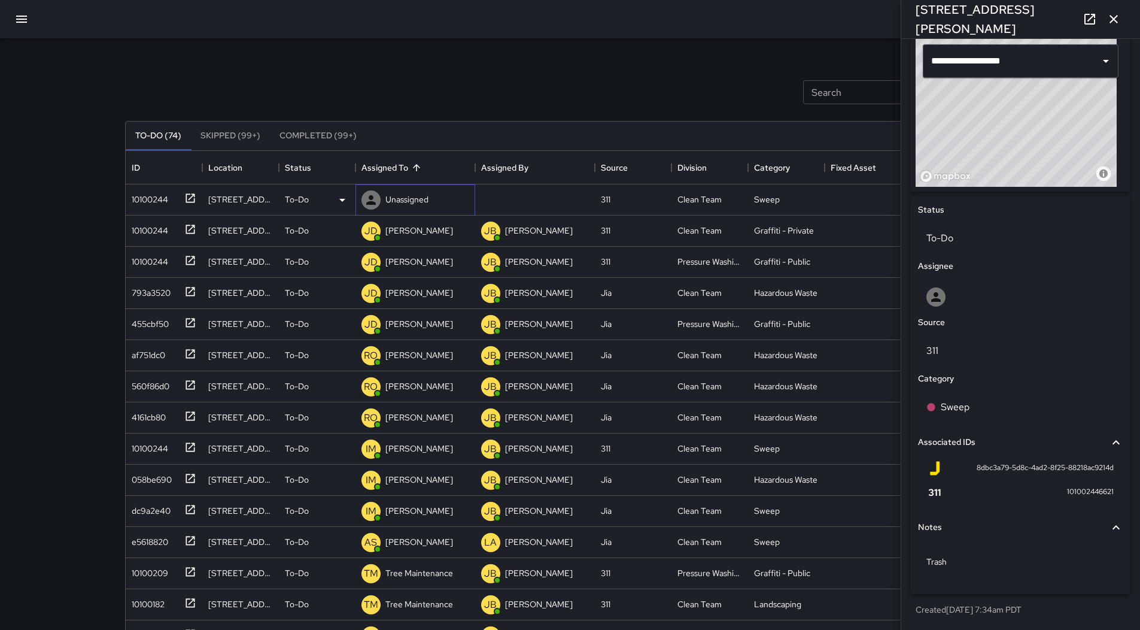
click at [404, 202] on p "Unassigned" at bounding box center [407, 199] width 43 height 12
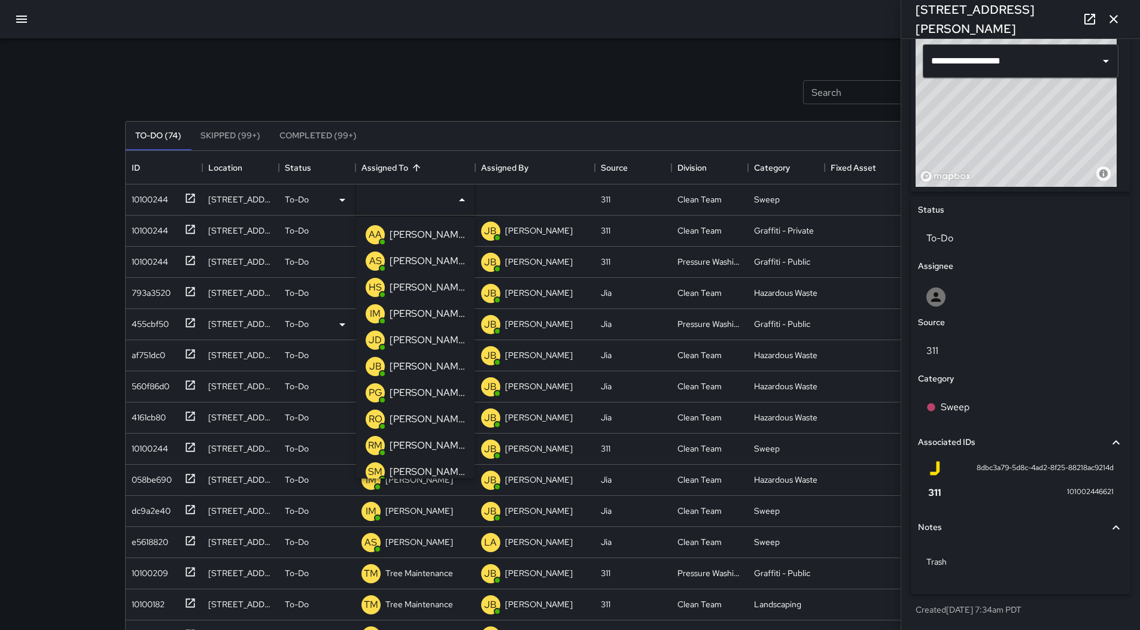
click at [435, 308] on p "[PERSON_NAME]" at bounding box center [427, 314] width 75 height 14
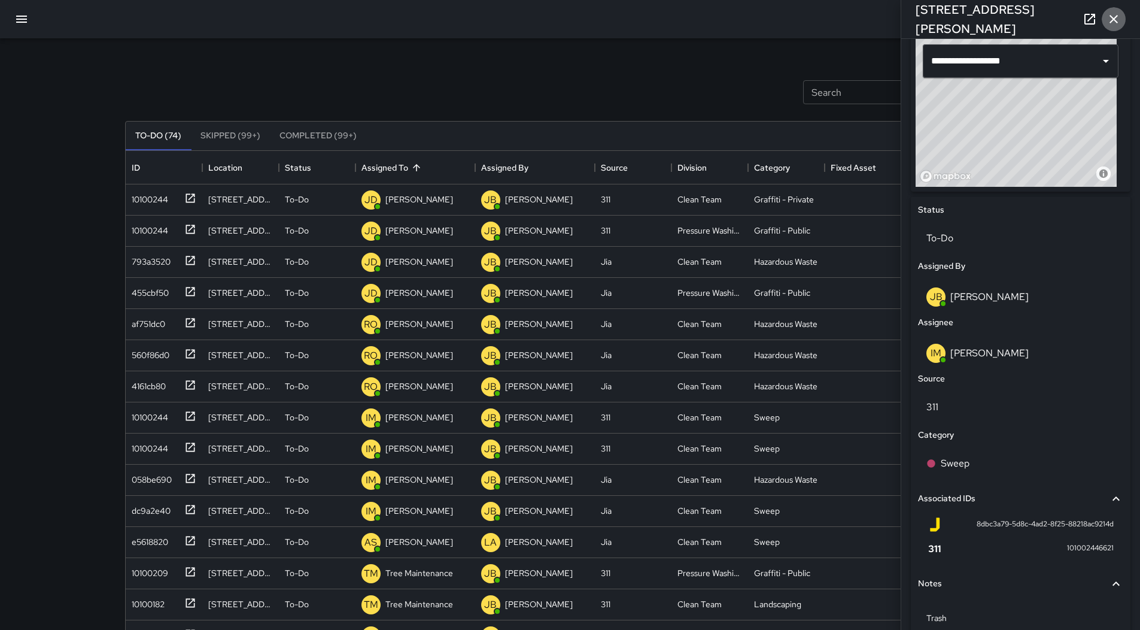
click at [1112, 14] on icon "button" at bounding box center [1114, 19] width 14 height 14
